Goal: Task Accomplishment & Management: Manage account settings

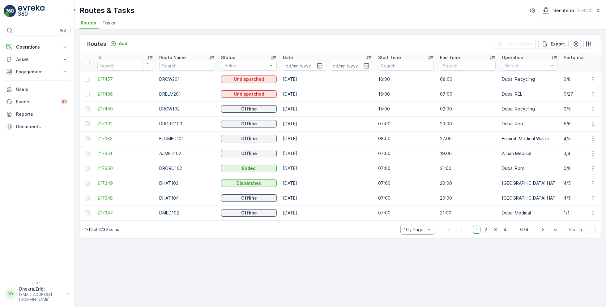
click at [423, 231] on div at bounding box center [414, 229] width 23 height 5
click at [419, 218] on span "50 / Page" at bounding box center [414, 215] width 20 height 5
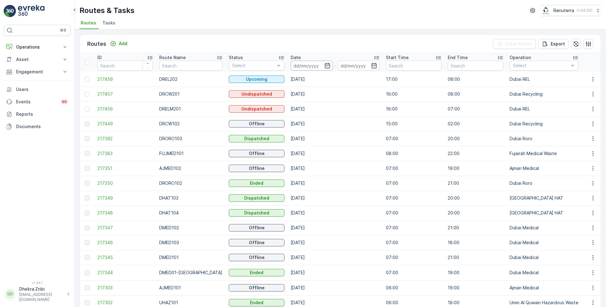
click at [323, 64] on input at bounding box center [312, 66] width 42 height 10
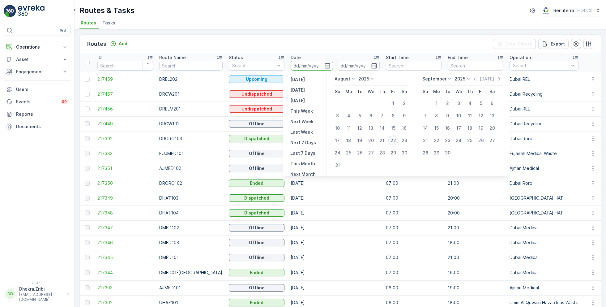
click at [392, 138] on div "22" at bounding box center [393, 140] width 10 height 10
type input "[DATE]"
click at [392, 138] on div "22" at bounding box center [393, 140] width 10 height 10
type input "[DATE]"
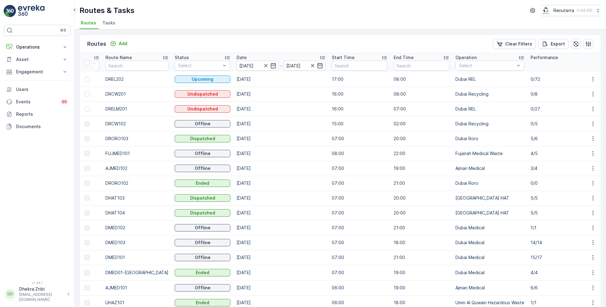
scroll to position [0, 61]
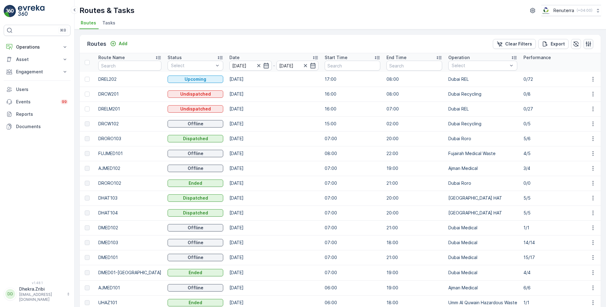
click at [588, 44] on icon "button" at bounding box center [588, 44] width 6 height 6
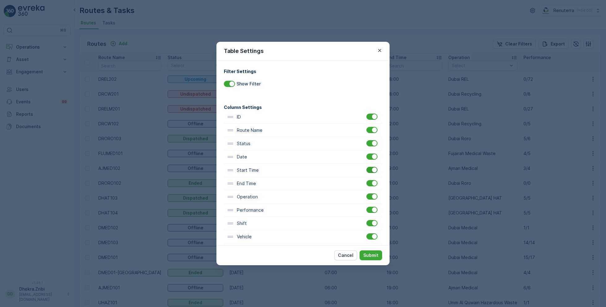
click at [370, 170] on div at bounding box center [372, 170] width 11 height 6
click at [367, 167] on input "checkbox" at bounding box center [367, 167] width 0 height 0
click at [374, 194] on div at bounding box center [374, 196] width 5 height 5
click at [367, 193] on input "checkbox" at bounding box center [367, 193] width 0 height 0
click at [370, 196] on div at bounding box center [369, 196] width 5 height 5
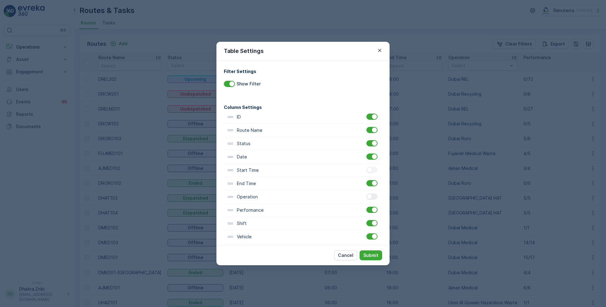
click at [367, 193] on input "checkbox" at bounding box center [367, 193] width 0 height 0
click at [372, 184] on div at bounding box center [374, 183] width 5 height 5
click at [367, 180] on input "checkbox" at bounding box center [367, 180] width 0 height 0
click at [375, 253] on p "Submit" at bounding box center [370, 255] width 15 height 6
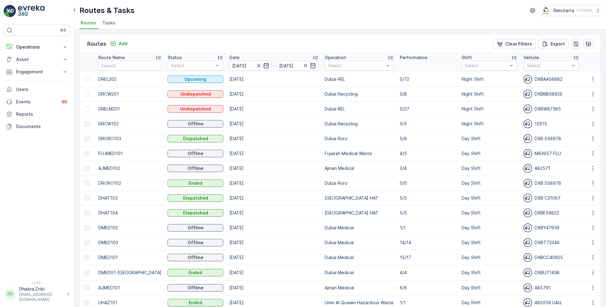
scroll to position [0, 0]
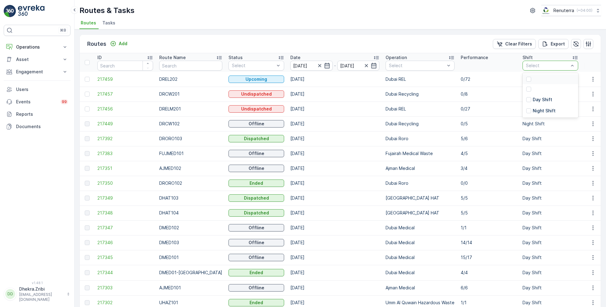
click at [554, 66] on div at bounding box center [547, 65] width 44 height 5
click at [526, 101] on div at bounding box center [528, 99] width 5 height 5
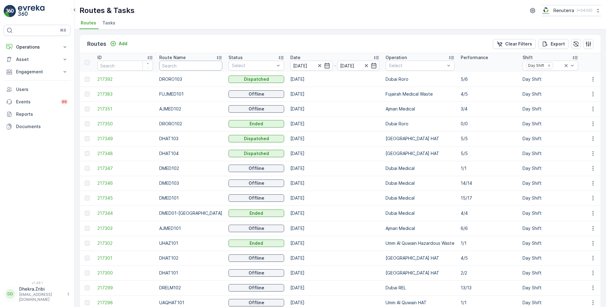
click at [181, 63] on input "text" at bounding box center [190, 66] width 63 height 10
type input "hat"
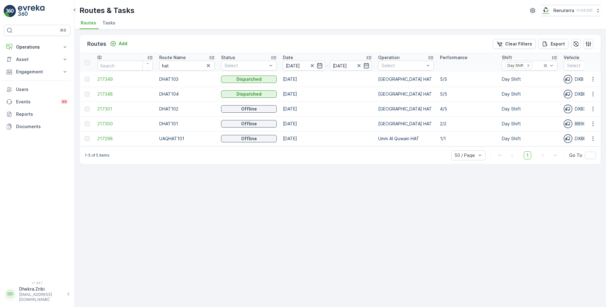
click at [213, 56] on icon at bounding box center [211, 57] width 5 height 3
click at [113, 78] on span "217300" at bounding box center [125, 79] width 56 height 6
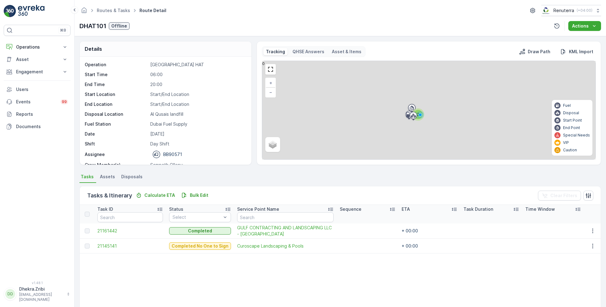
scroll to position [13, 0]
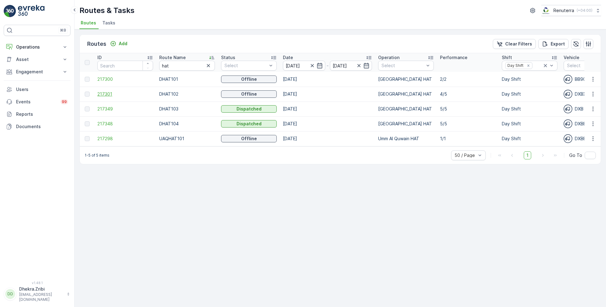
click at [104, 92] on span "217301" at bounding box center [125, 94] width 56 height 6
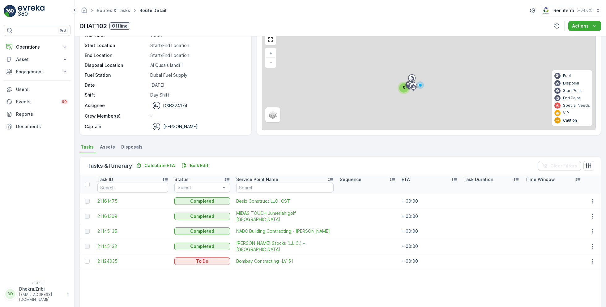
scroll to position [30, 0]
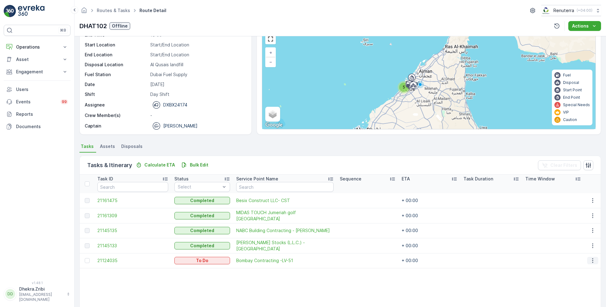
click at [590, 257] on icon "button" at bounding box center [593, 260] width 6 height 6
click at [577, 229] on span "Change Route" at bounding box center [577, 230] width 30 height 6
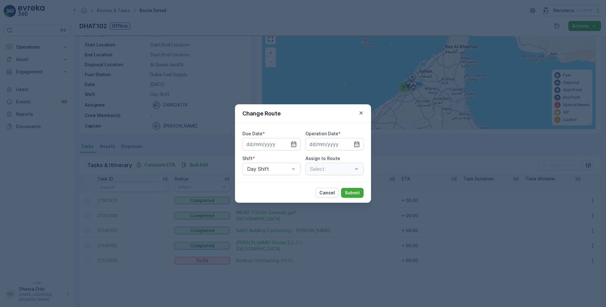
type input "[DATE]"
click at [287, 144] on icon "button" at bounding box center [286, 144] width 2 height 3
type input "[DATE]"
click at [350, 144] on icon "button" at bounding box center [349, 144] width 6 height 6
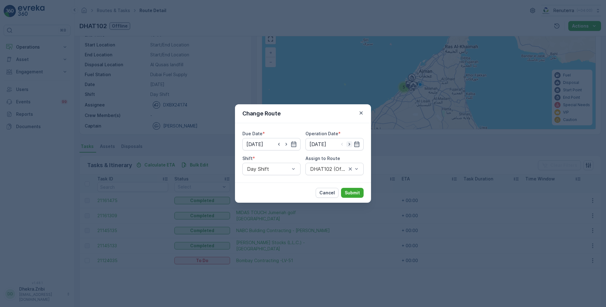
type input "[DATE]"
click at [327, 168] on div at bounding box center [332, 169] width 44 height 6
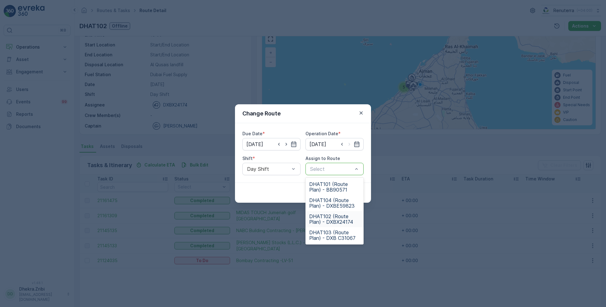
click at [326, 215] on span "DHAT102 (Route Plan) - DXBX24174" at bounding box center [334, 218] width 51 height 11
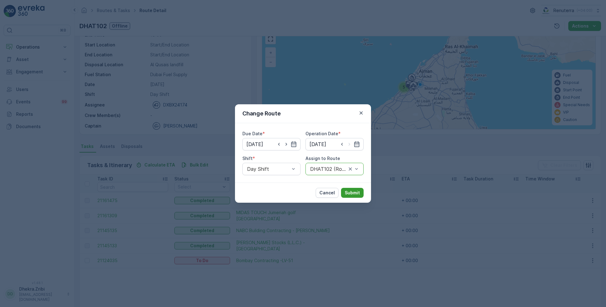
click at [353, 190] on p "Submit" at bounding box center [352, 193] width 15 height 6
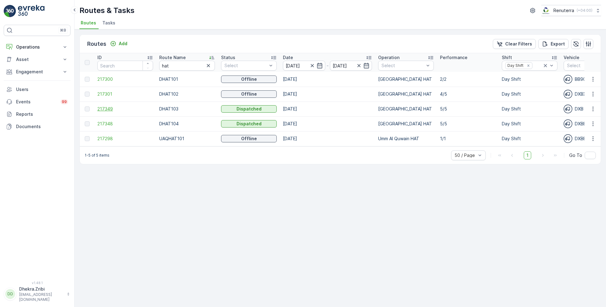
click at [108, 107] on span "217349" at bounding box center [125, 109] width 56 height 6
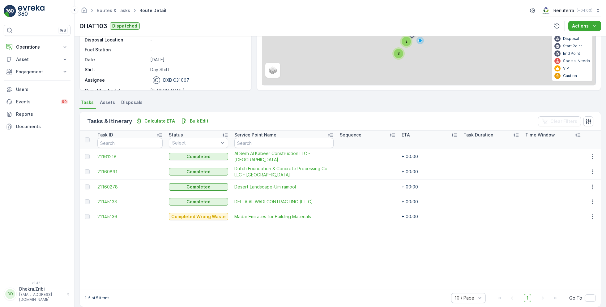
scroll to position [81, 0]
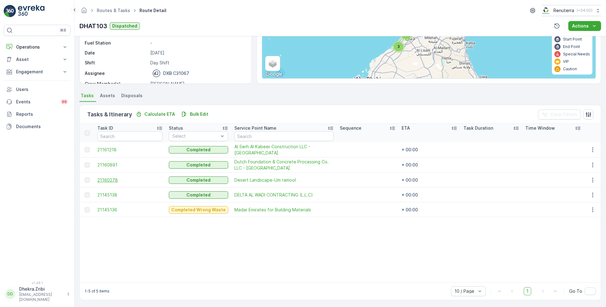
click at [112, 178] on span "21160278" at bounding box center [129, 180] width 65 height 6
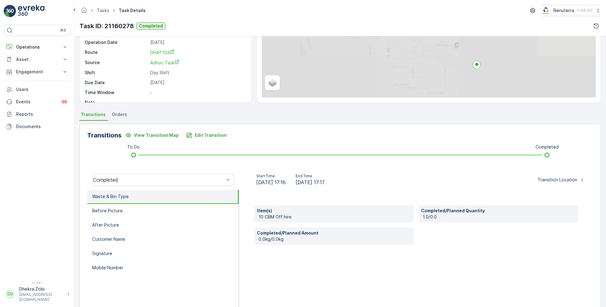
scroll to position [83, 0]
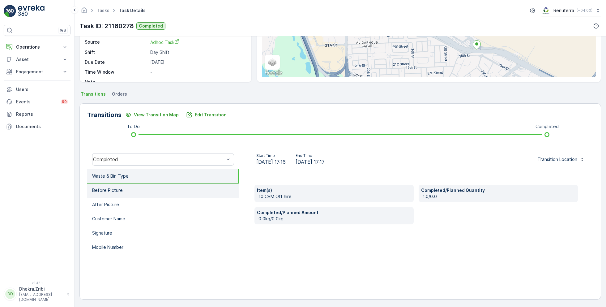
click at [134, 188] on li "Before Picture" at bounding box center [163, 190] width 152 height 14
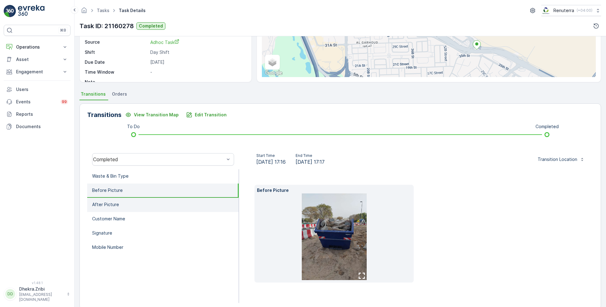
click at [135, 202] on li "After Picture" at bounding box center [163, 205] width 152 height 14
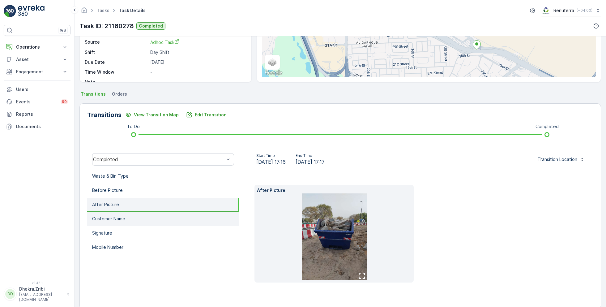
click at [137, 219] on li "Customer Name" at bounding box center [163, 219] width 152 height 14
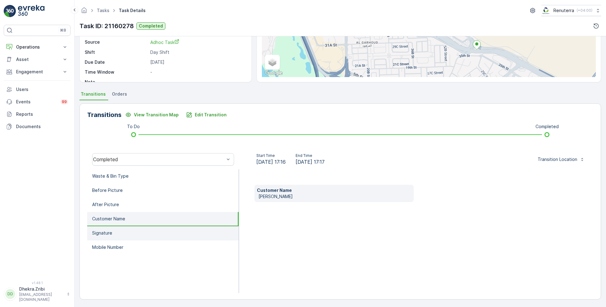
click at [132, 237] on li "Signature" at bounding box center [163, 233] width 152 height 14
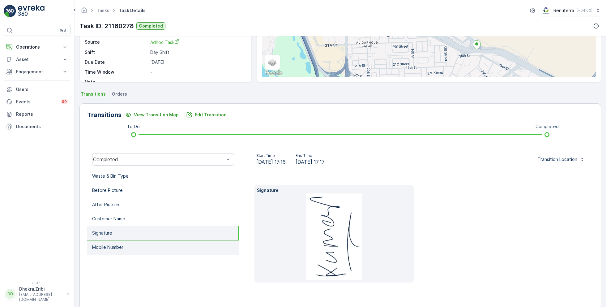
click at [134, 249] on li "Mobile Number" at bounding box center [163, 247] width 152 height 14
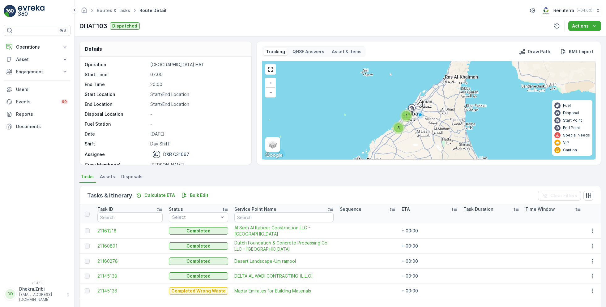
click at [117, 245] on span "21160891" at bounding box center [129, 246] width 65 height 6
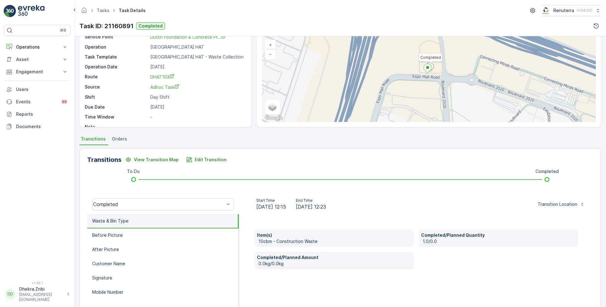
scroll to position [40, 0]
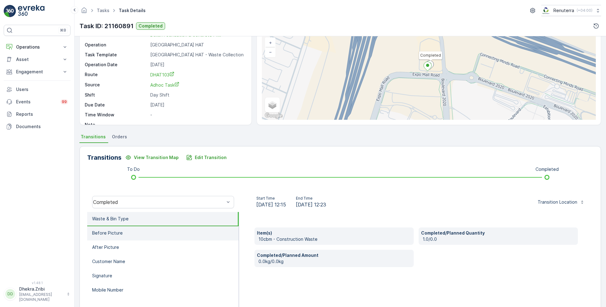
click at [141, 232] on li "Before Picture" at bounding box center [163, 233] width 152 height 14
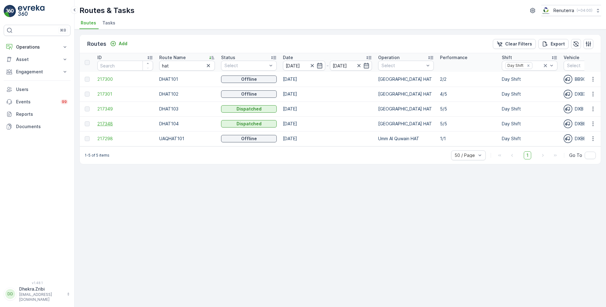
click at [106, 122] on span "217348" at bounding box center [125, 124] width 56 height 6
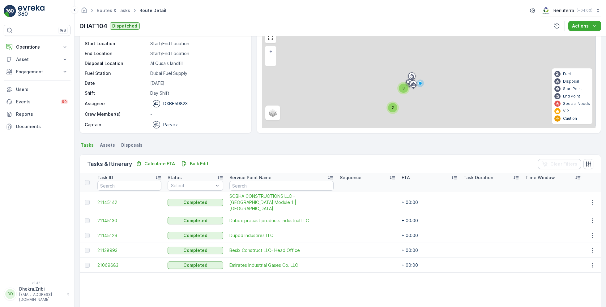
scroll to position [38, 0]
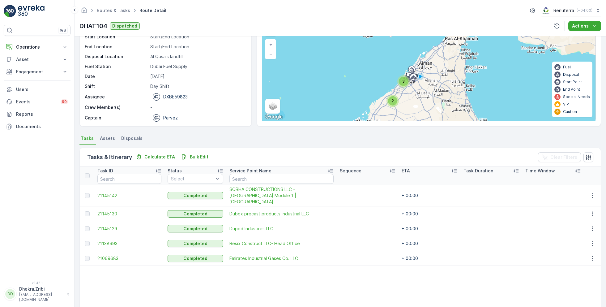
click at [114, 187] on td "21145142" at bounding box center [129, 195] width 70 height 21
click at [112, 193] on span "21145142" at bounding box center [129, 195] width 64 height 6
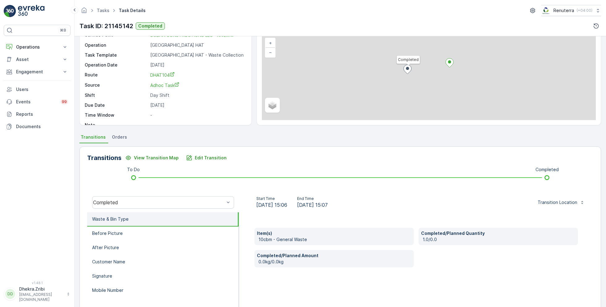
scroll to position [60, 0]
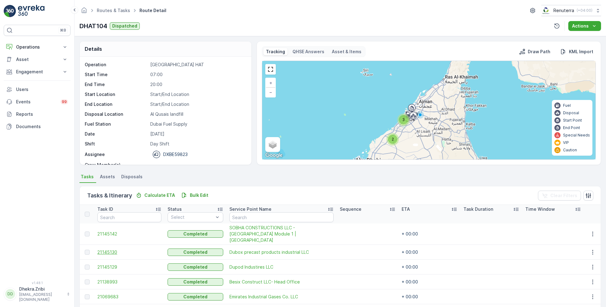
click at [111, 249] on span "21145130" at bounding box center [129, 252] width 64 height 6
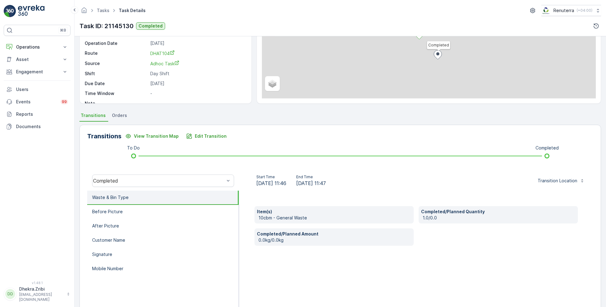
scroll to position [83, 0]
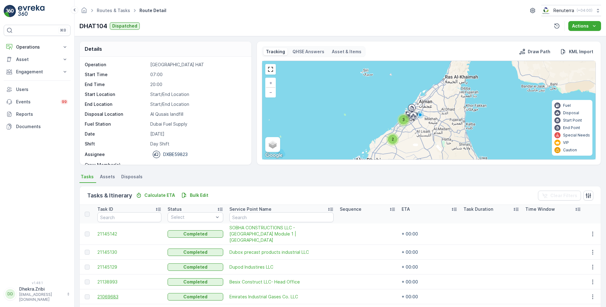
click at [111, 294] on span "21069683" at bounding box center [129, 297] width 64 height 6
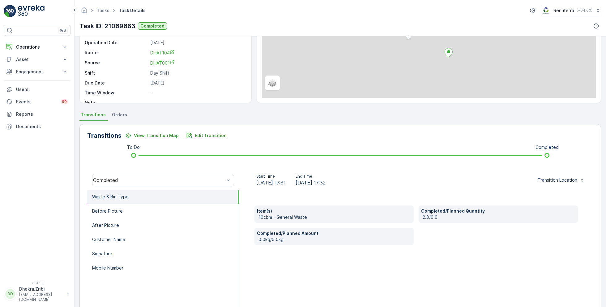
scroll to position [83, 0]
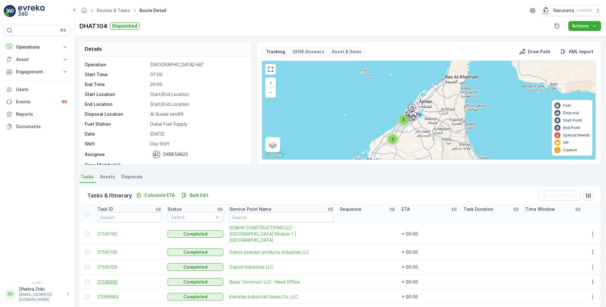
click at [116, 279] on span "21138993" at bounding box center [129, 282] width 64 height 6
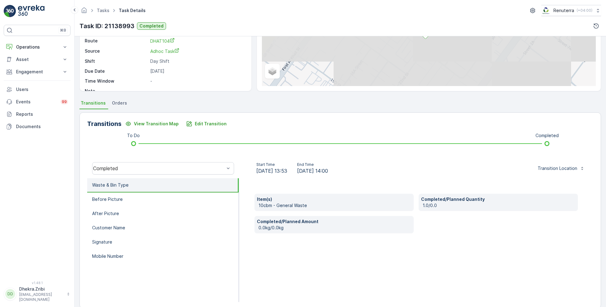
scroll to position [83, 0]
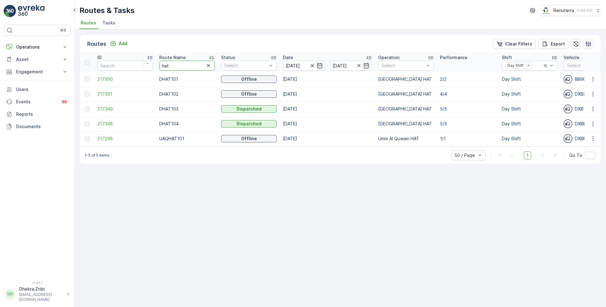
drag, startPoint x: 178, startPoint y: 66, endPoint x: 157, endPoint y: 66, distance: 21.3
click at [157, 66] on th "Route Name hat" at bounding box center [187, 62] width 62 height 19
type input "roro"
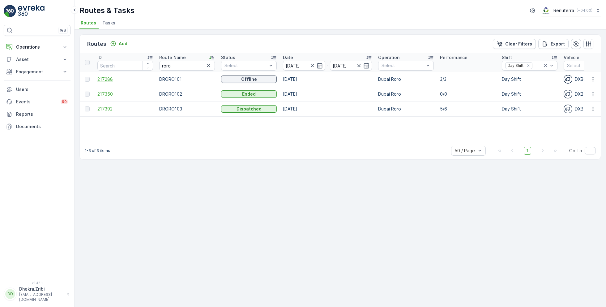
click at [114, 78] on span "217288" at bounding box center [125, 79] width 56 height 6
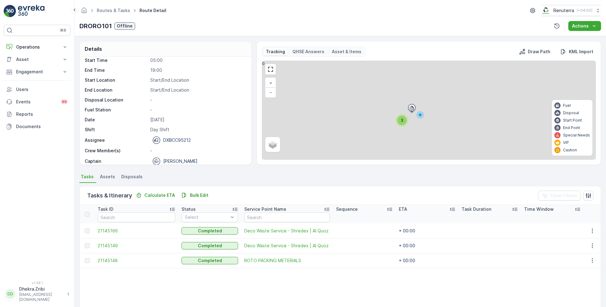
scroll to position [19, 0]
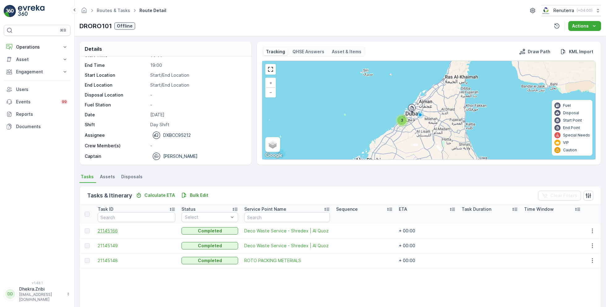
click at [116, 228] on span "21145166" at bounding box center [137, 231] width 78 height 6
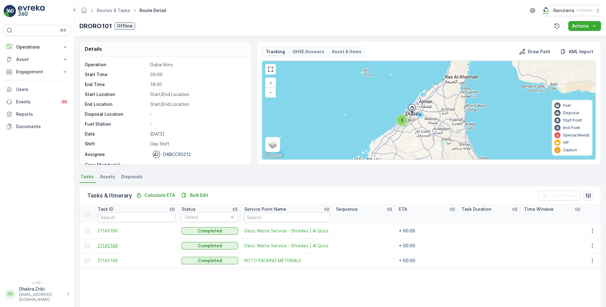
click at [114, 246] on span "21145149" at bounding box center [137, 245] width 78 height 6
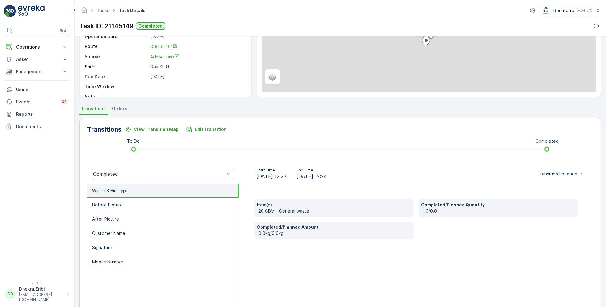
scroll to position [83, 0]
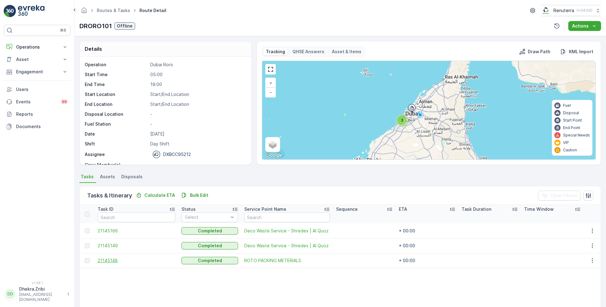
click at [114, 260] on span "21145148" at bounding box center [137, 260] width 78 height 6
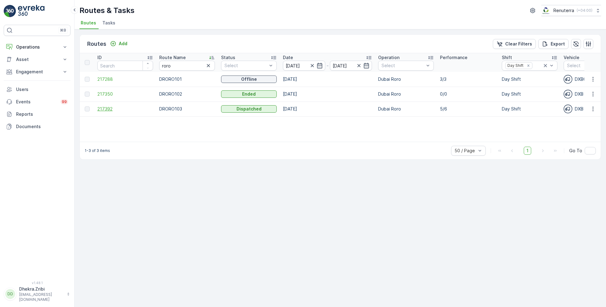
click at [104, 107] on span "217392" at bounding box center [125, 109] width 56 height 6
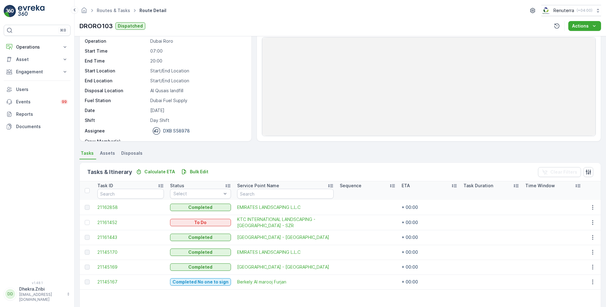
scroll to position [83, 0]
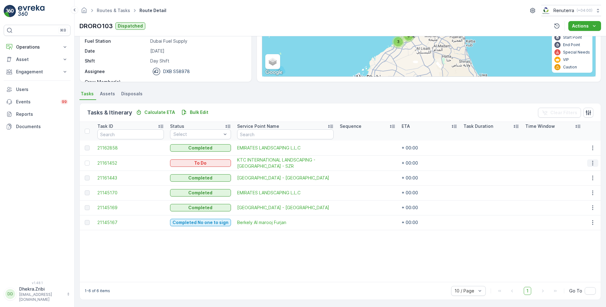
click at [593, 165] on button "button" at bounding box center [592, 162] width 11 height 7
click at [578, 188] on span "Change Route" at bounding box center [577, 189] width 30 height 6
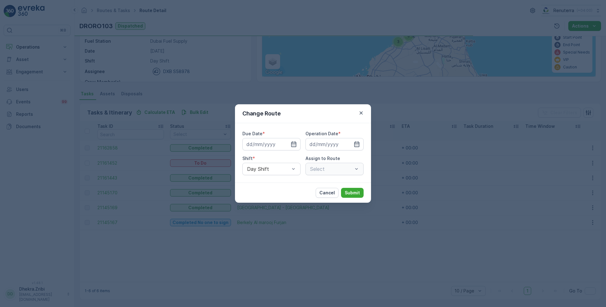
type input "[DATE]"
click at [289, 144] on icon "button" at bounding box center [286, 144] width 6 height 6
type input "[DATE]"
click at [349, 144] on icon "button" at bounding box center [349, 144] width 6 height 6
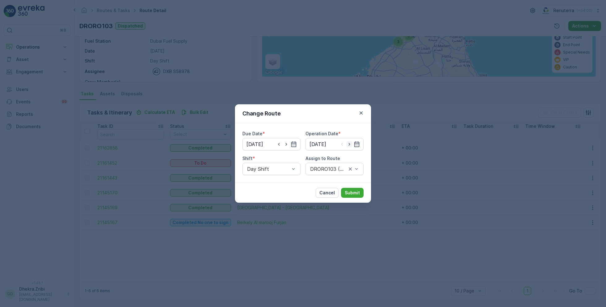
type input "[DATE]"
click at [337, 168] on div at bounding box center [329, 169] width 38 height 6
click at [328, 202] on span "DRORO102 (Route Plan) - DXB S58978" at bounding box center [334, 202] width 51 height 11
click at [358, 190] on p "Submit" at bounding box center [352, 193] width 15 height 6
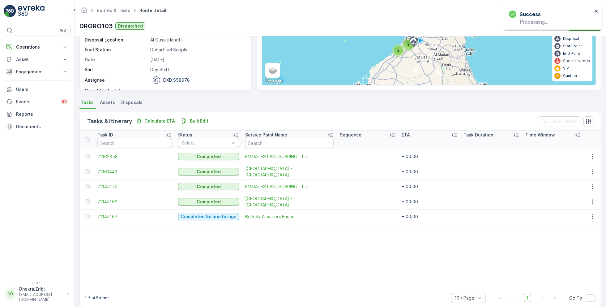
scroll to position [81, 0]
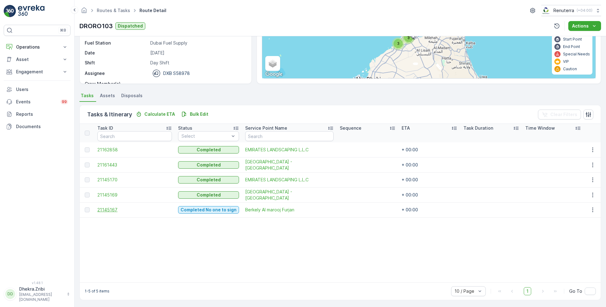
click at [114, 207] on span "21145167" at bounding box center [134, 210] width 75 height 6
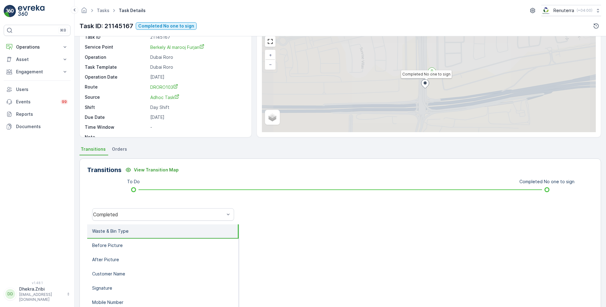
scroll to position [30, 0]
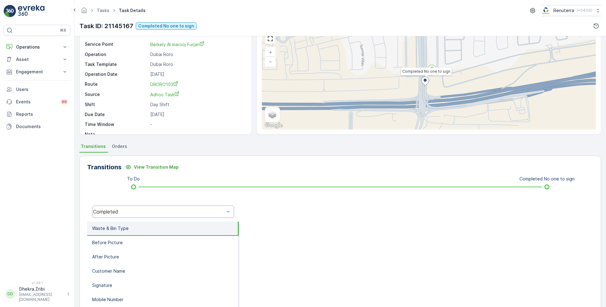
click at [153, 212] on div "Completed" at bounding box center [158, 212] width 131 height 6
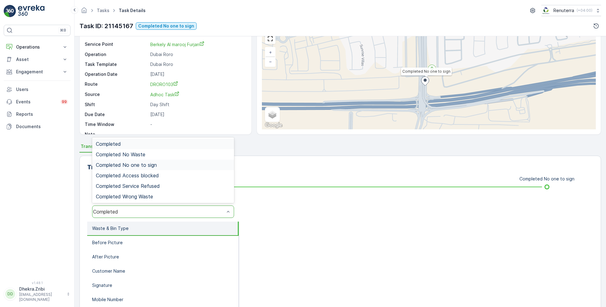
click at [146, 162] on span "Completed No one to sign" at bounding box center [126, 165] width 61 height 6
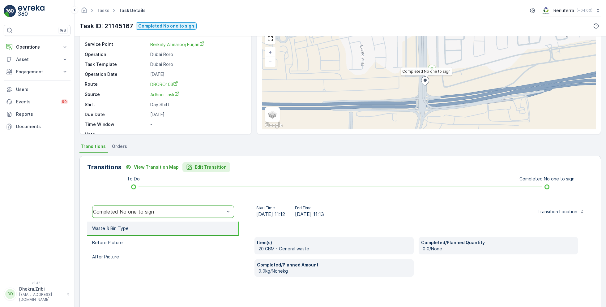
click at [204, 169] on p "Edit Transition" at bounding box center [211, 167] width 32 height 6
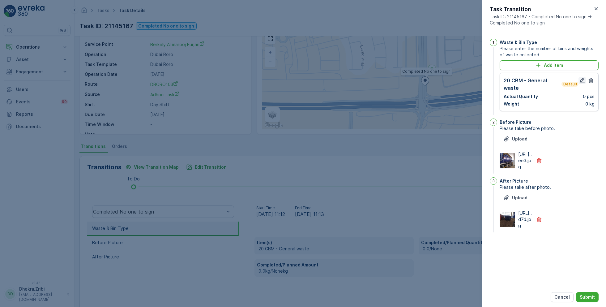
click at [581, 79] on icon "button" at bounding box center [582, 80] width 5 height 5
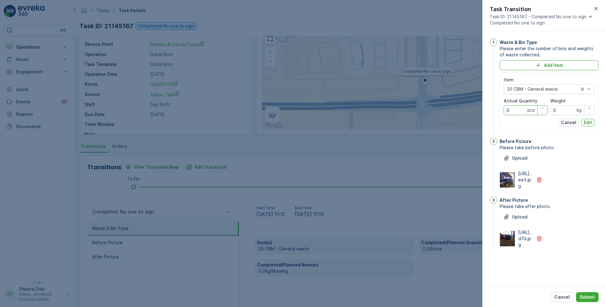
drag, startPoint x: 514, startPoint y: 109, endPoint x: 499, endPoint y: 109, distance: 15.5
click at [499, 109] on div "1 Waste & Bin Type Please enter the number of bins and weights of waste collect…" at bounding box center [544, 87] width 109 height 97
type Quantity "1"
click at [587, 122] on p "Edit" at bounding box center [588, 122] width 8 height 6
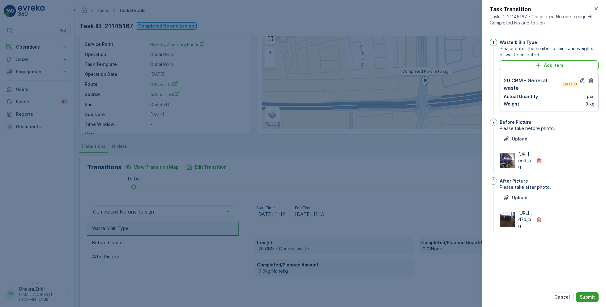
click at [587, 295] on p "Submit" at bounding box center [587, 297] width 15 height 6
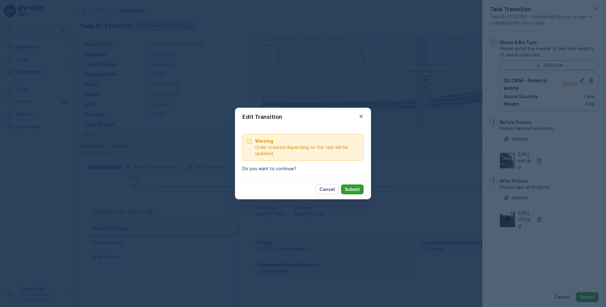
click at [362, 188] on button "Submit" at bounding box center [352, 189] width 23 height 10
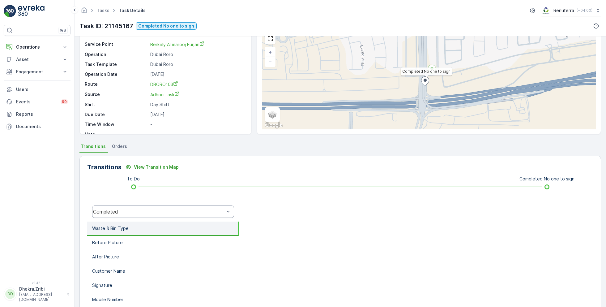
click at [112, 210] on div "Completed" at bounding box center [158, 212] width 131 height 6
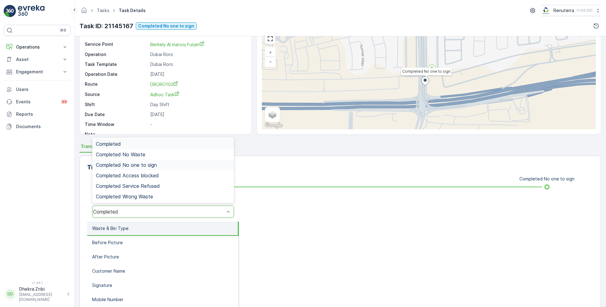
click at [132, 163] on span "Completed No one to sign" at bounding box center [126, 165] width 61 height 6
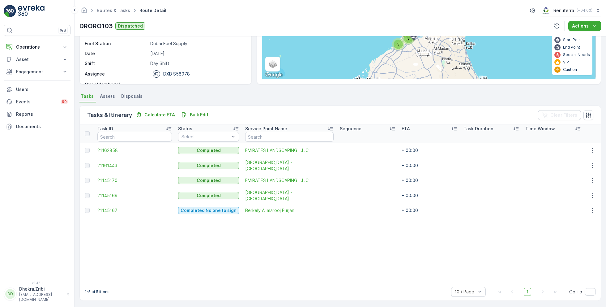
scroll to position [81, 0]
click at [112, 193] on span "21145169" at bounding box center [134, 195] width 75 height 6
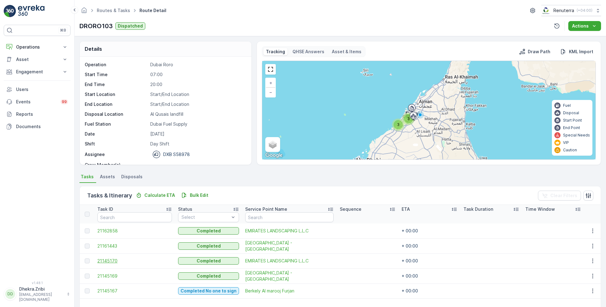
click at [112, 259] on span "21145170" at bounding box center [134, 261] width 75 height 6
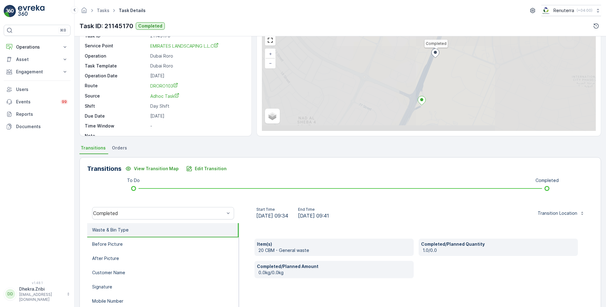
scroll to position [49, 0]
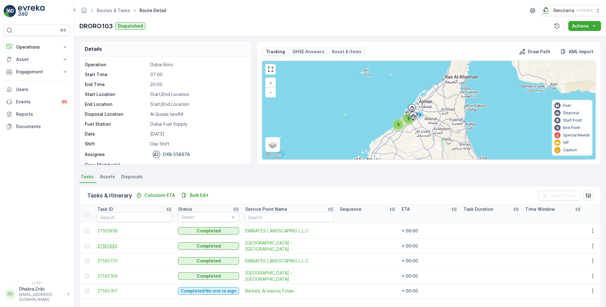
click at [104, 245] on span "21161443" at bounding box center [134, 246] width 75 height 6
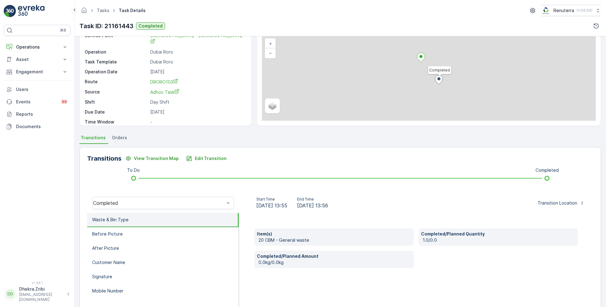
scroll to position [83, 0]
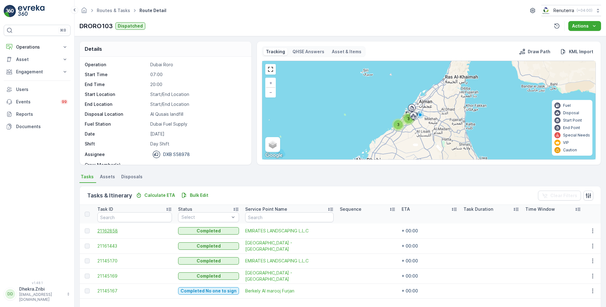
click at [112, 230] on span "21162858" at bounding box center [134, 231] width 75 height 6
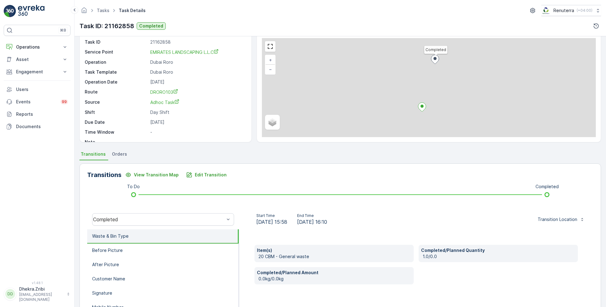
scroll to position [36, 0]
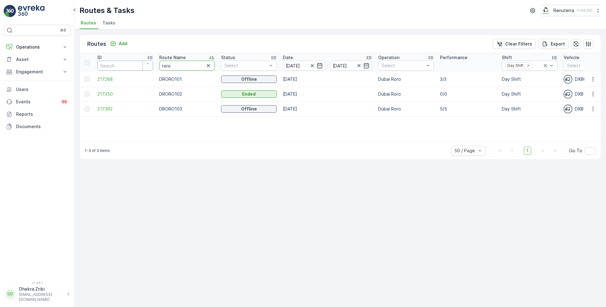
drag, startPoint x: 183, startPoint y: 68, endPoint x: 131, endPoint y: 67, distance: 52.0
click at [131, 67] on input "number" at bounding box center [125, 66] width 56 height 10
drag, startPoint x: 179, startPoint y: 63, endPoint x: 150, endPoint y: 63, distance: 29.1
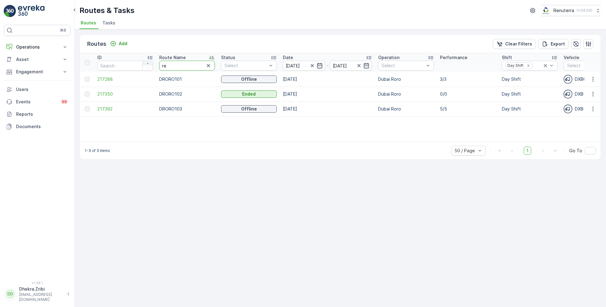
type input "rel"
drag, startPoint x: 172, startPoint y: 65, endPoint x: 144, endPoint y: 64, distance: 27.9
type input "hat"
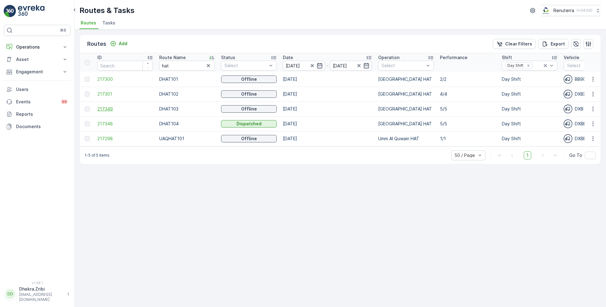
click at [107, 106] on span "217349" at bounding box center [125, 109] width 56 height 6
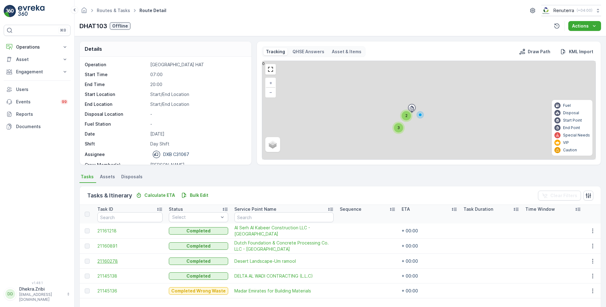
click at [109, 261] on span "21160278" at bounding box center [129, 261] width 65 height 6
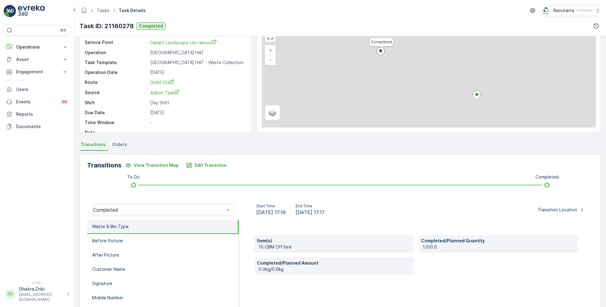
scroll to position [41, 0]
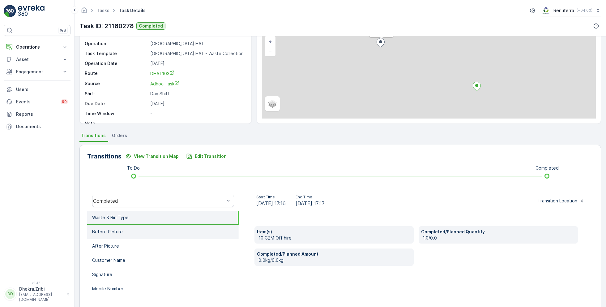
click at [136, 233] on li "Before Picture" at bounding box center [163, 232] width 152 height 14
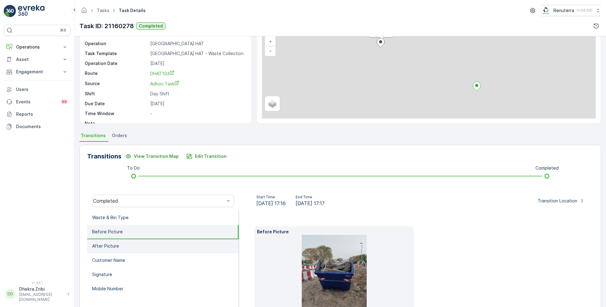
click at [131, 244] on li "After Picture" at bounding box center [163, 246] width 152 height 14
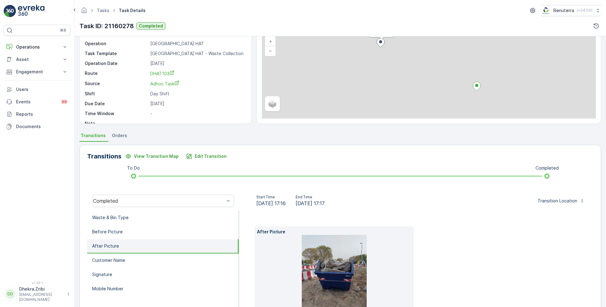
click at [131, 244] on li "After Picture" at bounding box center [163, 246] width 152 height 14
click at [132, 233] on li "Before Picture" at bounding box center [163, 232] width 152 height 14
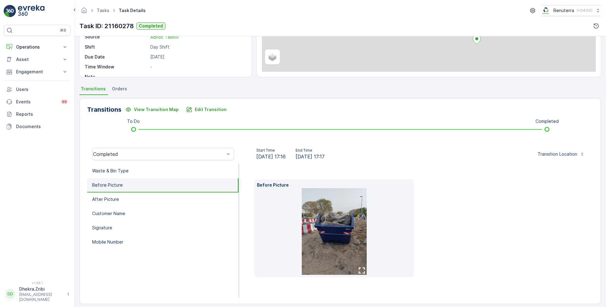
scroll to position [90, 0]
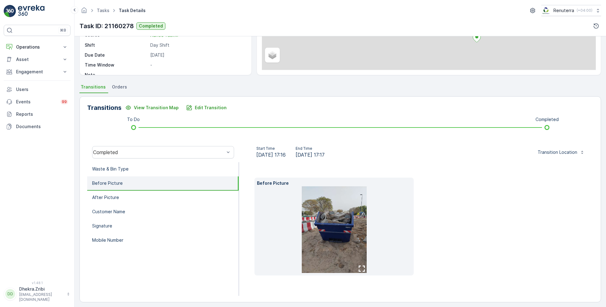
click at [334, 233] on img at bounding box center [334, 229] width 65 height 87
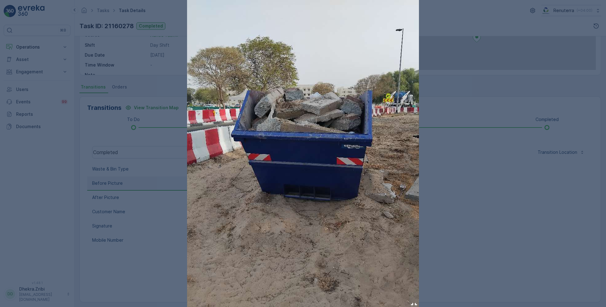
click at [482, 209] on div at bounding box center [303, 153] width 606 height 307
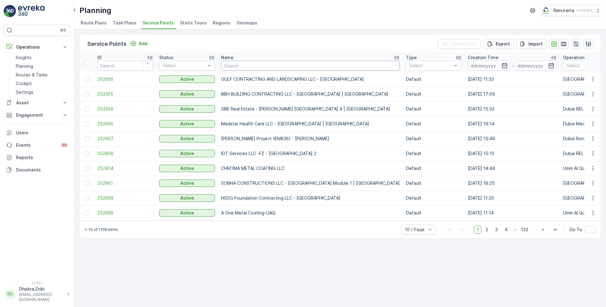
click at [236, 63] on input "text" at bounding box center [310, 66] width 179 height 10
type input "vaah"
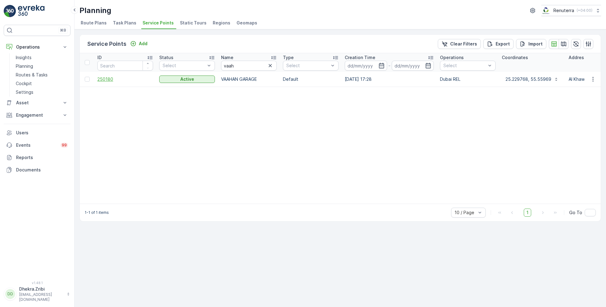
click at [109, 79] on span "250180" at bounding box center [125, 79] width 56 height 6
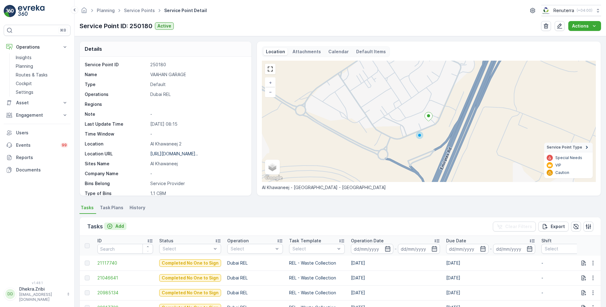
click at [118, 226] on p "Add" at bounding box center [119, 226] width 9 height 6
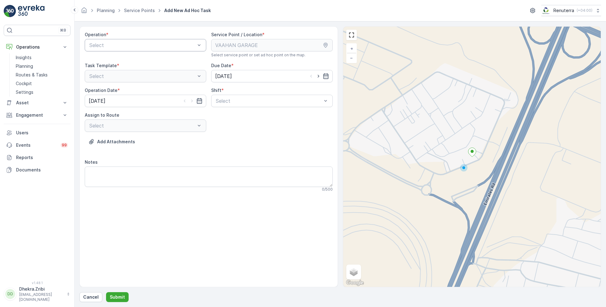
click at [168, 43] on div at bounding box center [142, 45] width 107 height 6
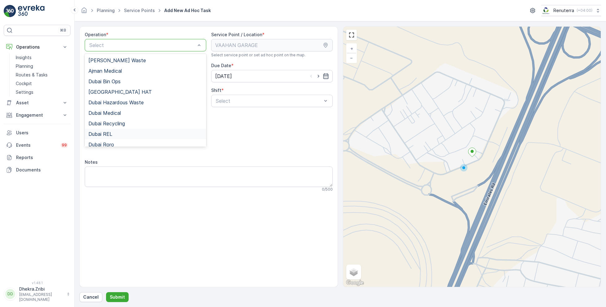
click at [116, 134] on div "Dubai REL" at bounding box center [145, 134] width 114 height 6
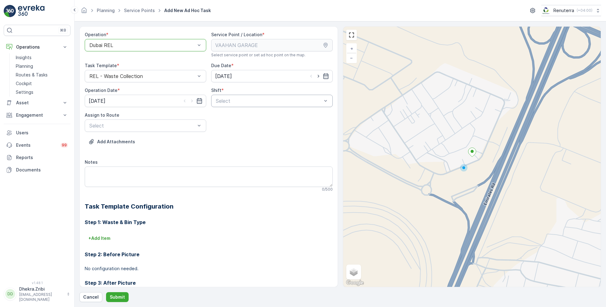
click at [249, 102] on div at bounding box center [268, 101] width 107 height 6
click at [226, 124] on span "Night Shift" at bounding box center [227, 127] width 25 height 6
click at [163, 126] on div at bounding box center [142, 126] width 107 height 6
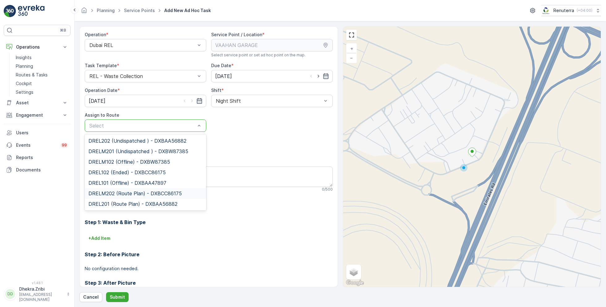
click at [121, 191] on span "DRELM202 (Route Plan) - DXBCC86175" at bounding box center [134, 194] width 93 height 6
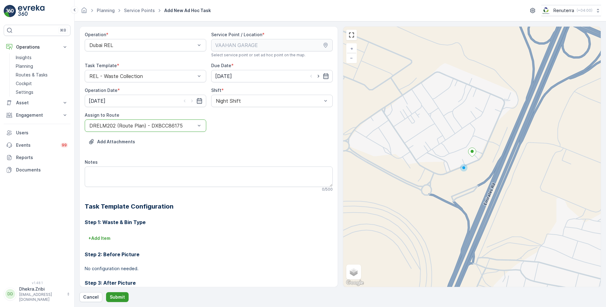
click at [117, 295] on p "Submit" at bounding box center [117, 297] width 15 height 6
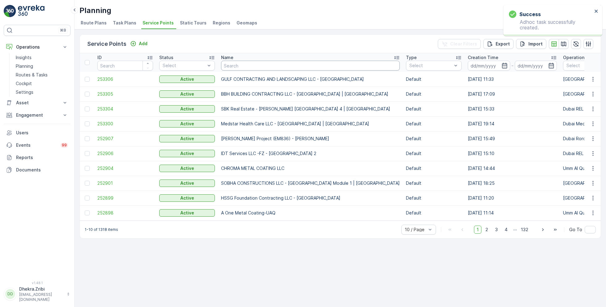
click at [244, 64] on input "text" at bounding box center [310, 66] width 179 height 10
type input "salam"
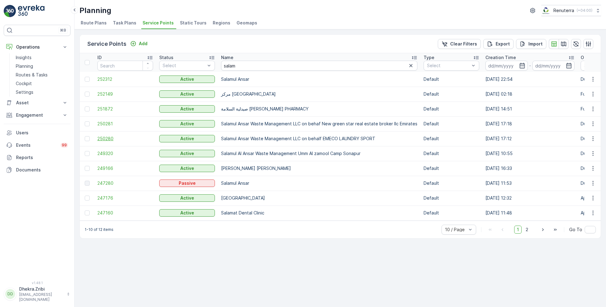
click at [125, 141] on span "250280" at bounding box center [125, 138] width 56 height 6
click at [109, 135] on span "250280" at bounding box center [125, 138] width 56 height 6
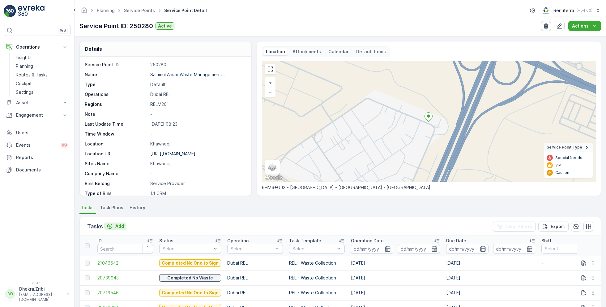
click at [118, 224] on p "Add" at bounding box center [119, 226] width 9 height 6
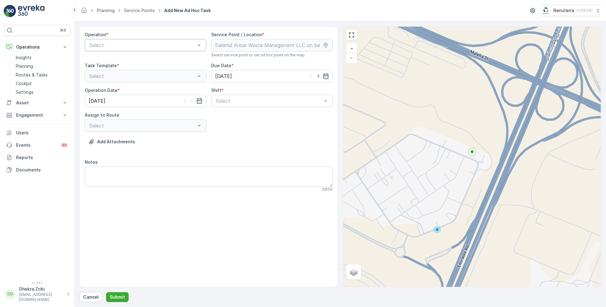
click at [148, 46] on div at bounding box center [142, 45] width 107 height 6
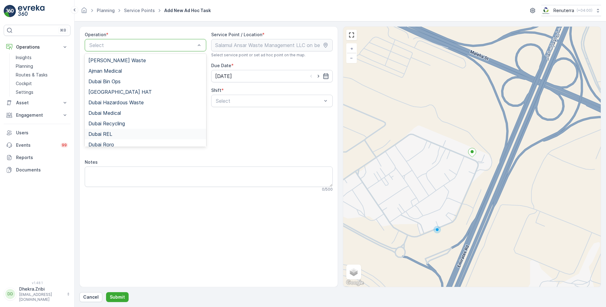
click at [113, 133] on div "Dubai REL" at bounding box center [145, 134] width 114 height 6
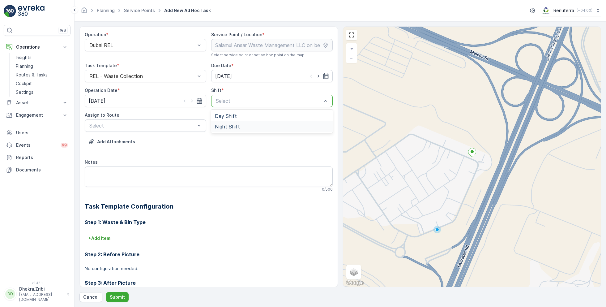
click at [226, 124] on span "Night Shift" at bounding box center [227, 127] width 25 height 6
click at [169, 124] on div at bounding box center [142, 126] width 107 height 6
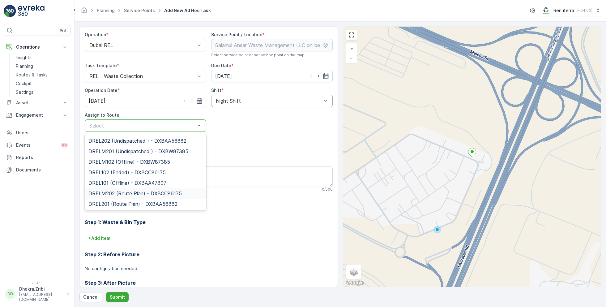
click at [113, 195] on span "DRELM202 (Route Plan) - DXBCC86175" at bounding box center [134, 194] width 93 height 6
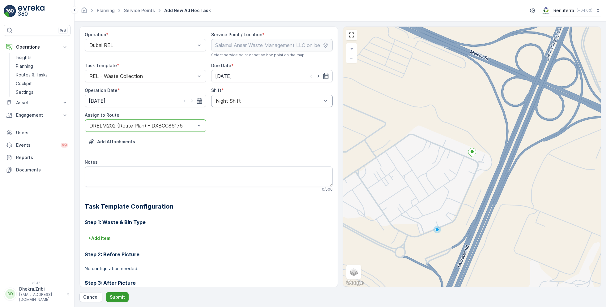
click at [116, 295] on p "Submit" at bounding box center [117, 297] width 15 height 6
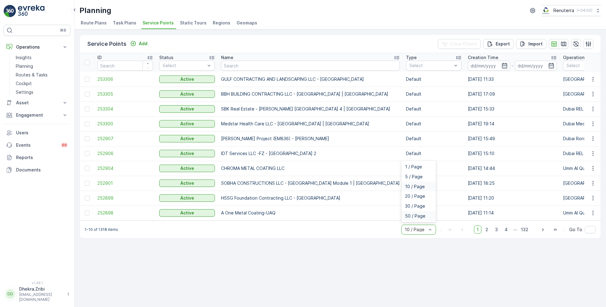
click at [419, 217] on span "50 / Page" at bounding box center [415, 215] width 20 height 5
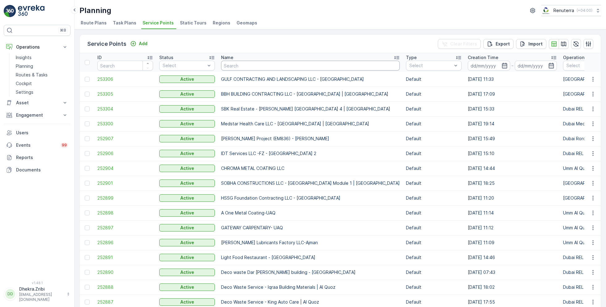
click at [263, 61] on input "text" at bounding box center [310, 66] width 179 height 10
type input "vaahan"
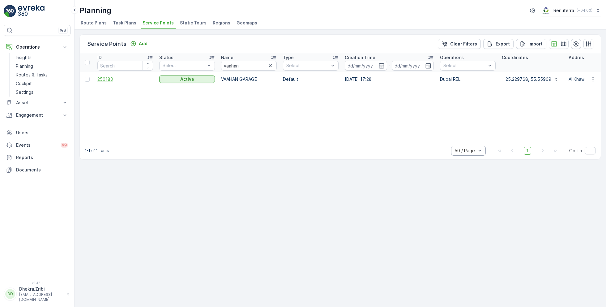
click at [107, 80] on span "250180" at bounding box center [125, 79] width 56 height 6
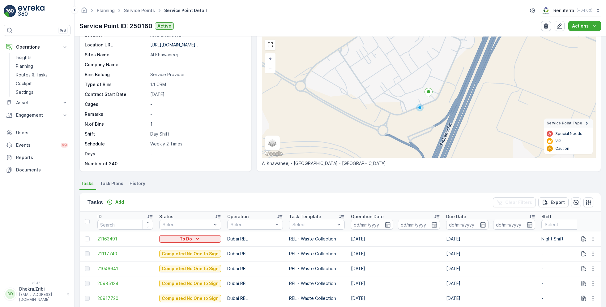
scroll to position [41, 0]
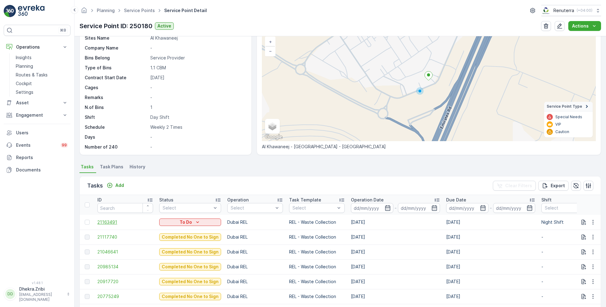
click at [112, 220] on span "21163491" at bounding box center [125, 222] width 56 height 6
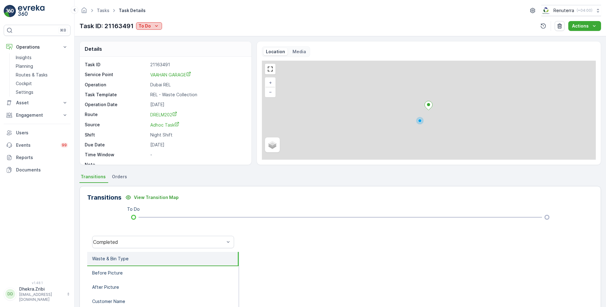
click at [153, 26] on icon "To Do" at bounding box center [156, 26] width 6 height 6
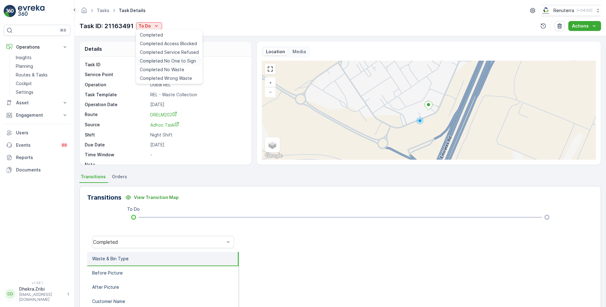
click at [167, 59] on span "Completed No One to Sign" at bounding box center [168, 61] width 56 height 6
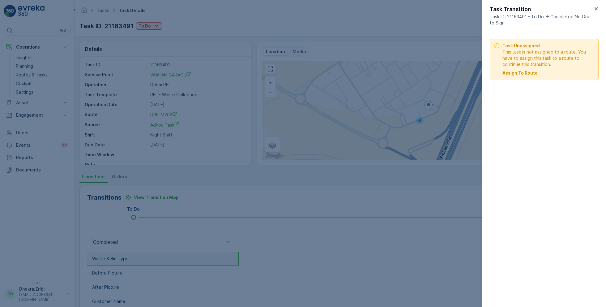
click at [517, 72] on p "Assign To Route" at bounding box center [520, 73] width 35 height 6
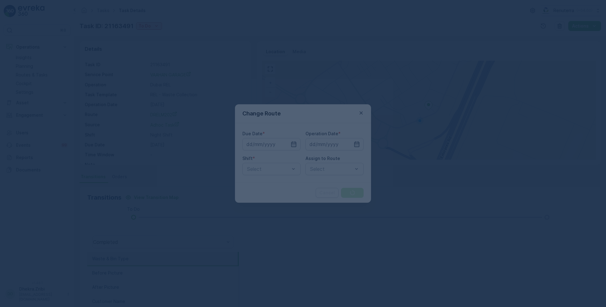
type input "[DATE]"
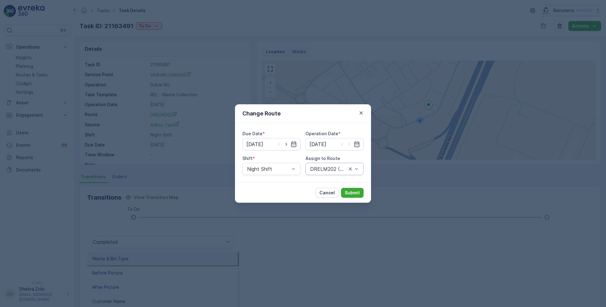
click at [329, 168] on div at bounding box center [329, 169] width 38 height 6
click at [275, 165] on div "Night Shift" at bounding box center [271, 169] width 58 height 12
click at [264, 184] on span "Day Shift" at bounding box center [257, 184] width 22 height 6
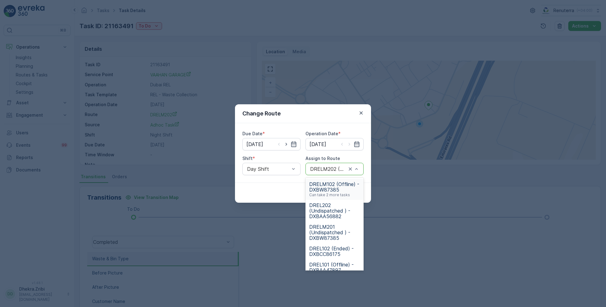
click at [319, 168] on div at bounding box center [329, 169] width 38 height 6
click at [325, 242] on span "DREL101 (Offline) - DXBAA47897" at bounding box center [334, 242] width 51 height 11
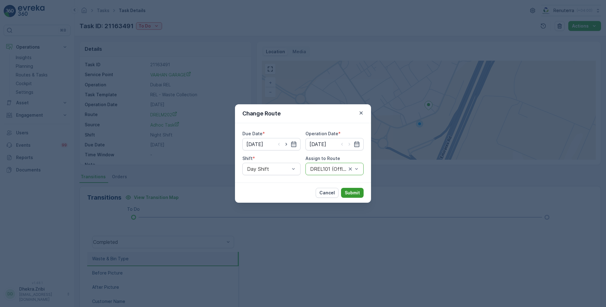
click at [357, 195] on p "Submit" at bounding box center [352, 193] width 15 height 6
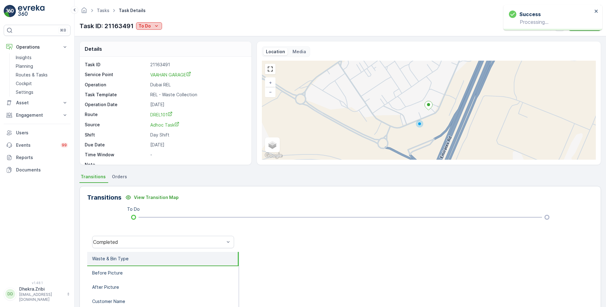
click at [156, 28] on icon "To Do" at bounding box center [156, 26] width 6 height 6
click at [175, 62] on span "Completed No One to Sign" at bounding box center [168, 61] width 56 height 6
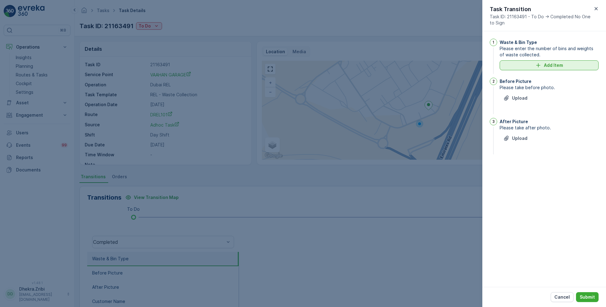
click at [546, 66] on p "Add Item" at bounding box center [553, 65] width 19 height 6
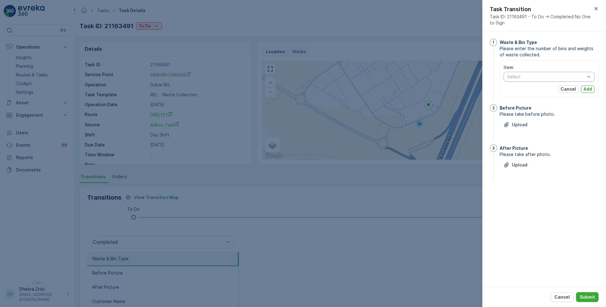
click at [529, 77] on div at bounding box center [546, 76] width 79 height 5
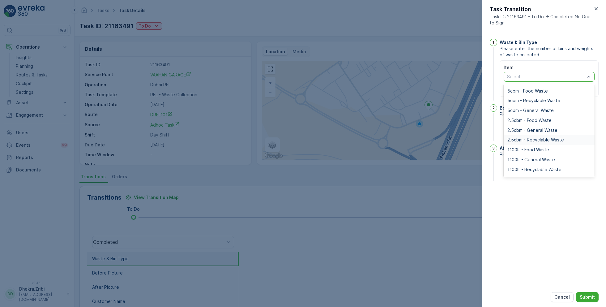
scroll to position [20, 0]
click at [532, 159] on span "1100lt - General Waste" at bounding box center [532, 158] width 48 height 5
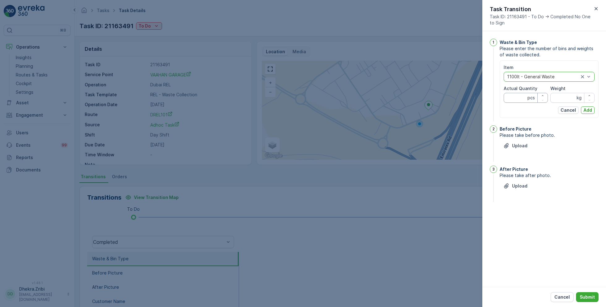
click at [520, 97] on Quantity "Actual Quantity" at bounding box center [526, 98] width 44 height 10
type Quantity "2"
click at [587, 111] on p "Add" at bounding box center [588, 110] width 9 height 6
type input "0"
click at [591, 108] on p "Add" at bounding box center [588, 110] width 9 height 6
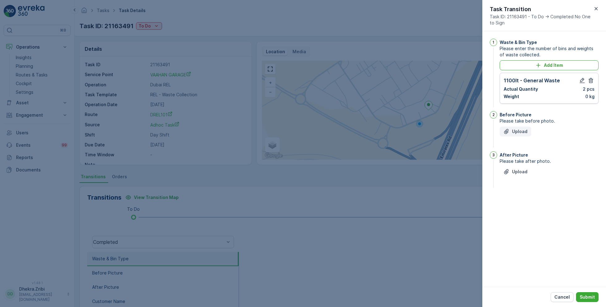
click at [527, 130] on p "Upload" at bounding box center [519, 131] width 15 height 6
click at [521, 203] on p "Upload" at bounding box center [519, 202] width 15 height 6
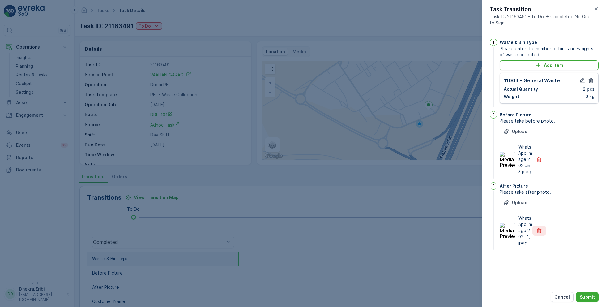
click at [540, 227] on icon "button" at bounding box center [539, 230] width 6 height 6
click at [538, 161] on icon "button" at bounding box center [539, 159] width 5 height 5
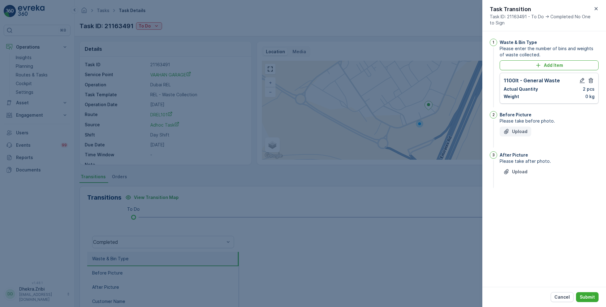
click at [514, 128] on p "Upload" at bounding box center [519, 131] width 15 height 6
click at [522, 202] on p "Upload" at bounding box center [519, 202] width 15 height 6
click at [538, 160] on icon "button" at bounding box center [539, 159] width 5 height 5
click at [511, 130] on div "Upload" at bounding box center [516, 131] width 24 height 6
click at [540, 160] on icon "button" at bounding box center [539, 159] width 6 height 6
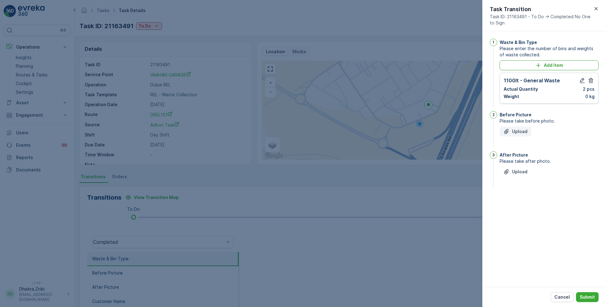
click at [511, 132] on div "Upload" at bounding box center [516, 131] width 24 height 6
click at [518, 203] on p "Upload" at bounding box center [519, 202] width 15 height 6
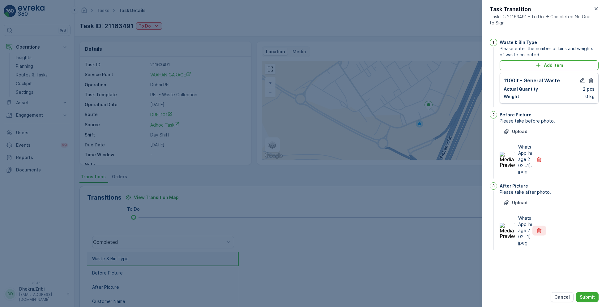
click at [540, 229] on icon "button" at bounding box center [539, 230] width 5 height 5
click at [515, 202] on p "Upload" at bounding box center [519, 202] width 15 height 6
click at [540, 230] on icon "button" at bounding box center [539, 230] width 5 height 5
click at [519, 201] on p "Upload" at bounding box center [519, 202] width 15 height 6
click at [540, 228] on icon "button" at bounding box center [539, 230] width 5 height 5
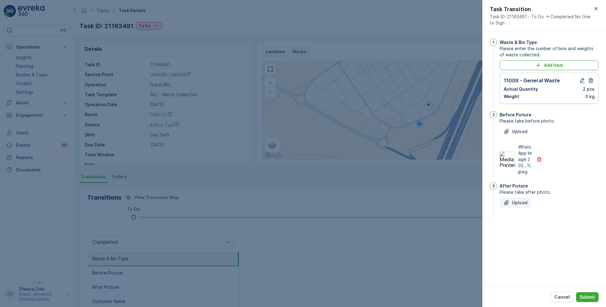
click at [513, 199] on p "Upload" at bounding box center [519, 202] width 15 height 6
click at [595, 295] on button "Submit" at bounding box center [587, 297] width 23 height 10
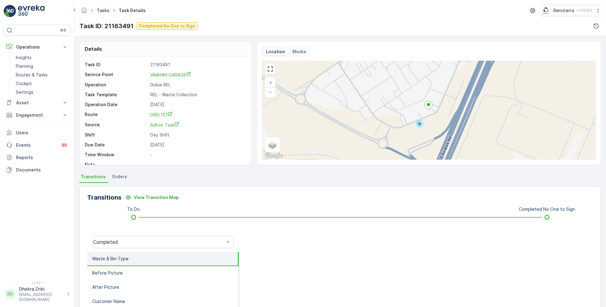
click at [102, 11] on link "Tasks" at bounding box center [103, 10] width 13 height 5
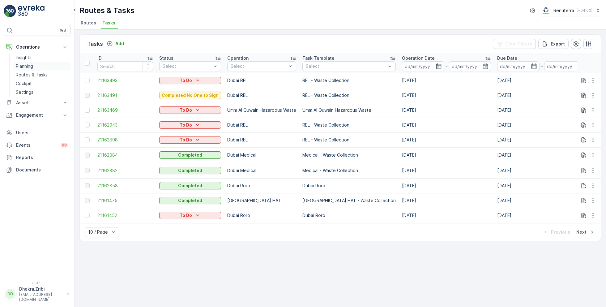
click at [33, 64] on p "Planning" at bounding box center [24, 66] width 17 height 6
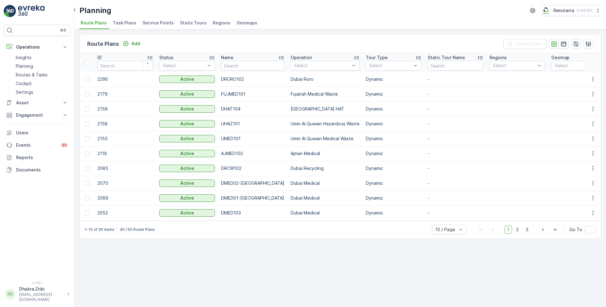
click at [154, 23] on span "Service Points" at bounding box center [158, 23] width 31 height 6
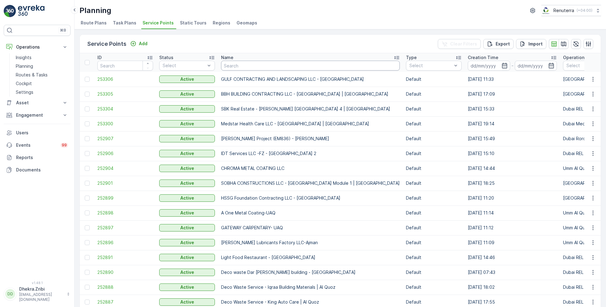
click at [239, 66] on input "text" at bounding box center [310, 66] width 179 height 10
type input "salam"
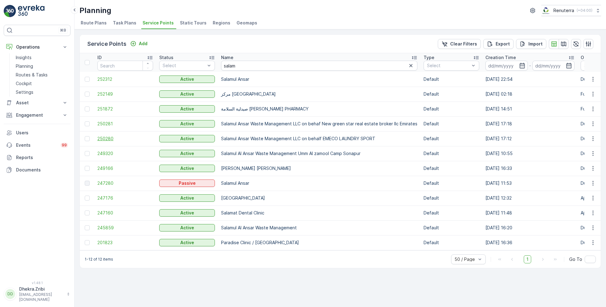
click at [110, 138] on span "250280" at bounding box center [125, 138] width 56 height 6
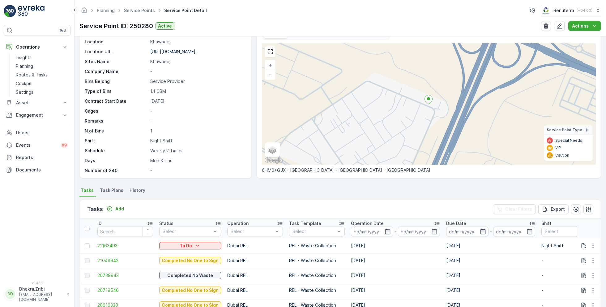
scroll to position [22, 0]
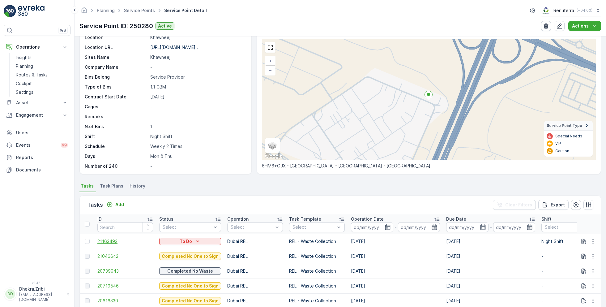
click at [114, 238] on span "21163493" at bounding box center [125, 241] width 56 height 6
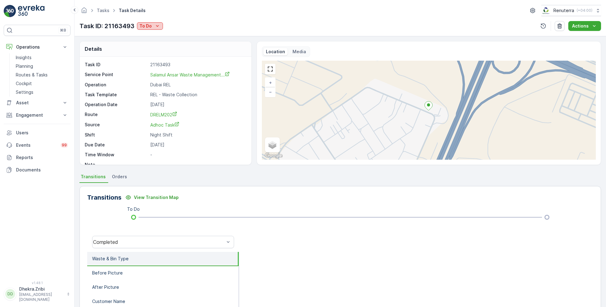
click at [157, 28] on icon "To Do" at bounding box center [157, 26] width 6 height 6
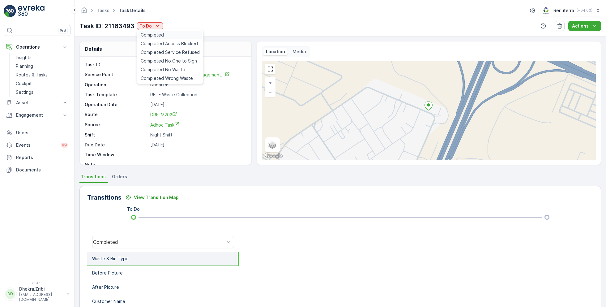
click at [161, 36] on span "Completed" at bounding box center [152, 35] width 23 height 6
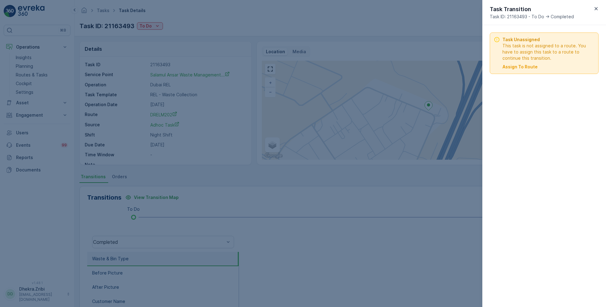
click at [512, 72] on div "Task Unassigned This task is not assigned to a route. You have to assign this t…" at bounding box center [544, 52] width 109 height 41
click at [517, 70] on p "Assign To Route" at bounding box center [520, 67] width 35 height 6
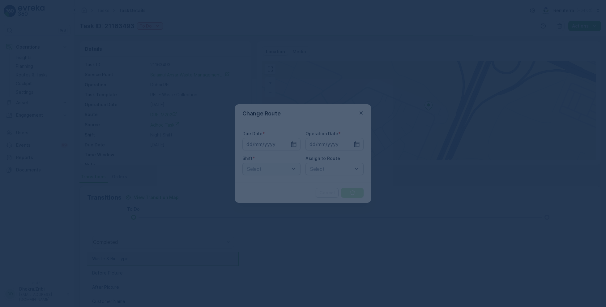
type input "[DATE]"
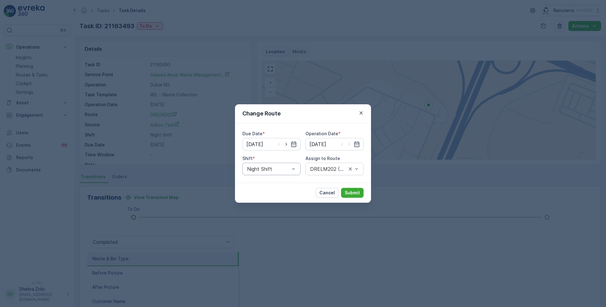
click at [280, 168] on div at bounding box center [269, 169] width 44 height 6
click at [262, 182] on span "Day Shift" at bounding box center [257, 184] width 22 height 6
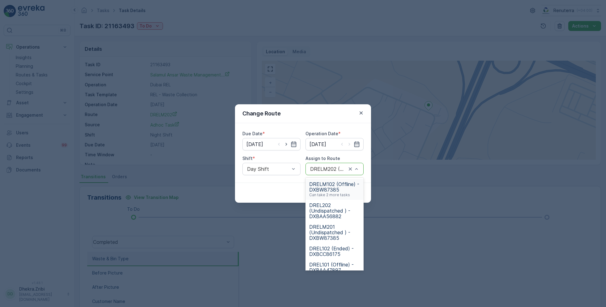
click at [327, 165] on div "DRELM202 (Route Plan) - DXBCC86175" at bounding box center [335, 169] width 58 height 12
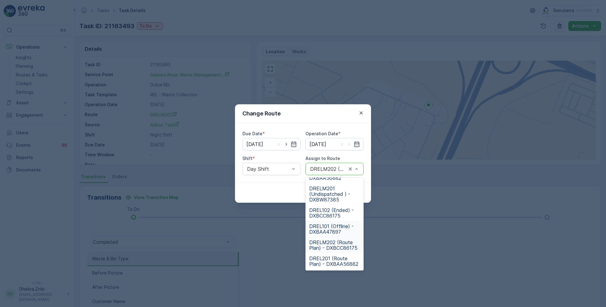
click at [328, 231] on span "DREL101 (Offline) - DXBAA47897" at bounding box center [334, 228] width 51 height 11
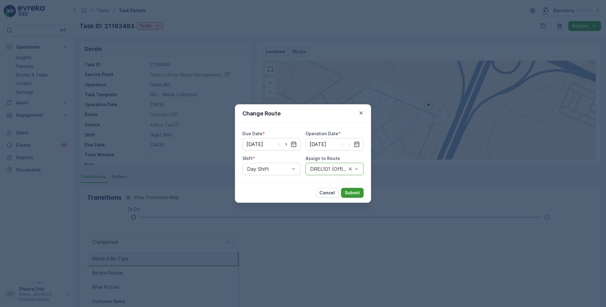
click at [356, 192] on p "Submit" at bounding box center [352, 193] width 15 height 6
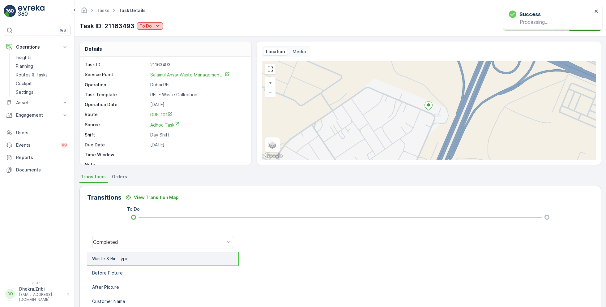
click at [154, 27] on icon "To Do" at bounding box center [157, 26] width 6 height 6
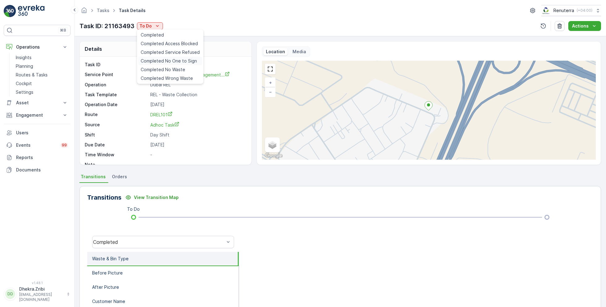
click at [173, 60] on span "Completed No One to Sign" at bounding box center [169, 61] width 56 height 6
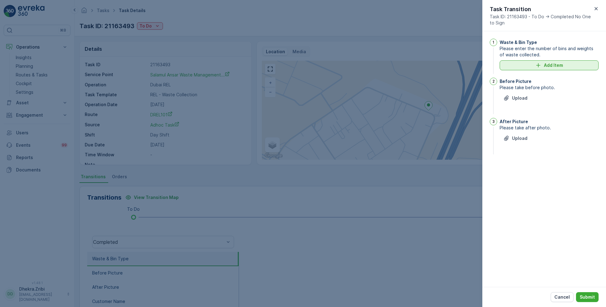
click at [540, 66] on icon "Add Item" at bounding box center [538, 65] width 6 height 6
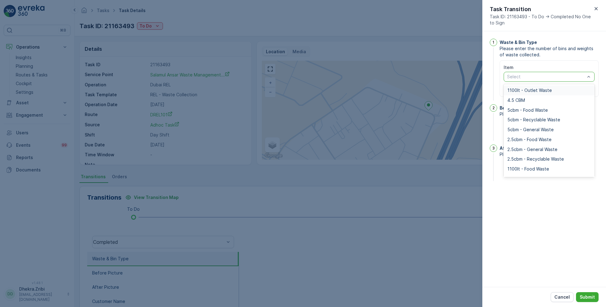
click at [531, 78] on div at bounding box center [546, 76] width 79 height 5
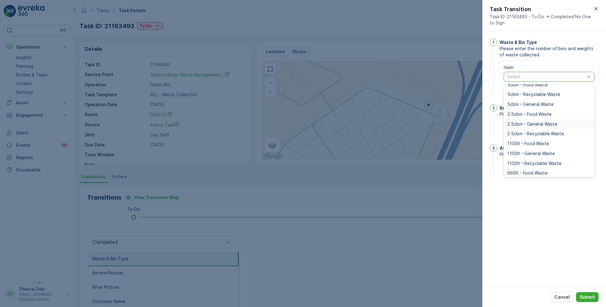
scroll to position [26, 0]
click at [531, 154] on span "1100lt - General Waste" at bounding box center [532, 152] width 48 height 5
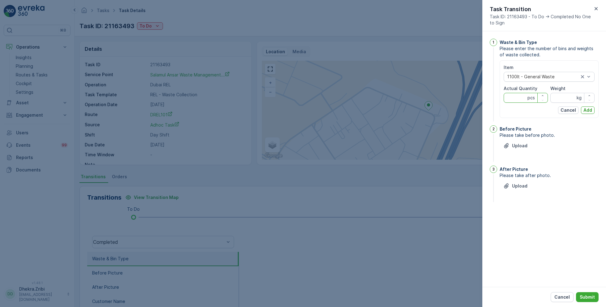
click at [523, 97] on Quantity "Actual Quantity" at bounding box center [526, 98] width 44 height 10
type Quantity "1"
click at [564, 96] on input "Weight" at bounding box center [573, 98] width 44 height 10
type input "0"
click at [588, 110] on p "Add" at bounding box center [588, 110] width 9 height 6
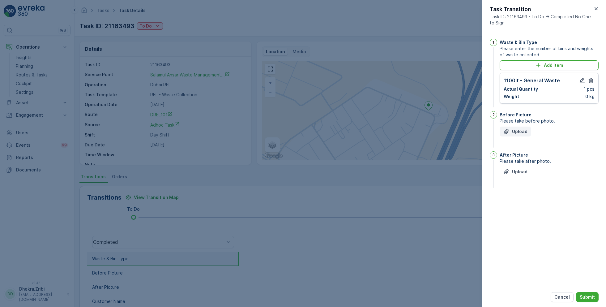
click at [519, 133] on p "Upload" at bounding box center [519, 131] width 15 height 6
click at [519, 201] on p "Upload" at bounding box center [519, 202] width 15 height 6
click at [540, 163] on button "button" at bounding box center [540, 159] width 14 height 10
click at [516, 171] on p "Upload" at bounding box center [519, 172] width 15 height 6
click at [538, 201] on icon "button" at bounding box center [539, 199] width 6 height 6
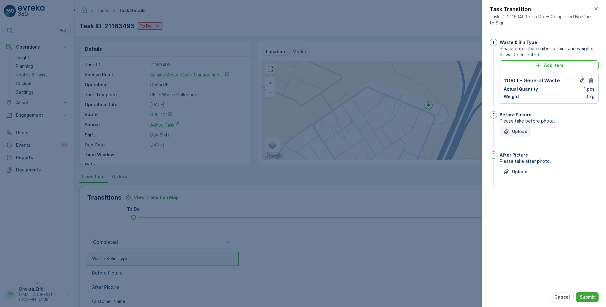
click at [515, 128] on p "Upload" at bounding box center [519, 131] width 15 height 6
click at [523, 200] on p "Upload" at bounding box center [519, 202] width 15 height 6
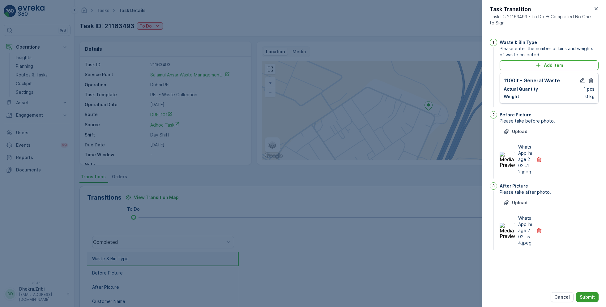
click at [588, 296] on p "Submit" at bounding box center [587, 297] width 15 height 6
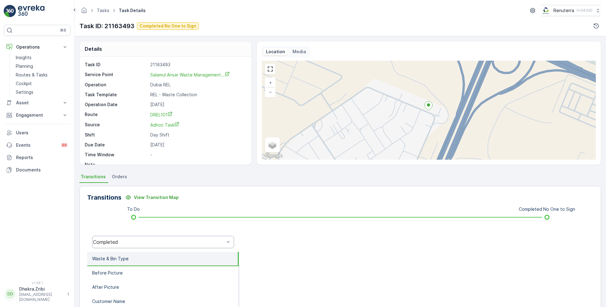
click at [166, 241] on div "Completed" at bounding box center [158, 242] width 131 height 6
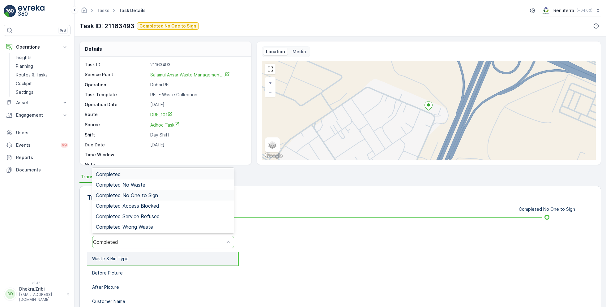
click at [153, 196] on span "Completed No One to Sign" at bounding box center [127, 195] width 62 height 6
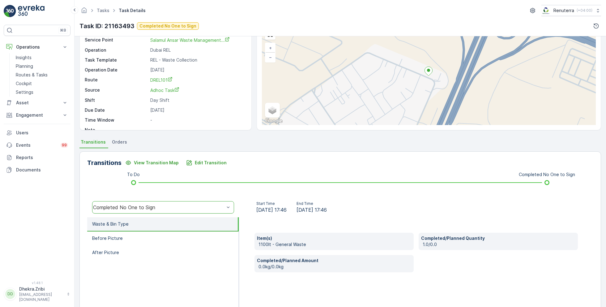
scroll to position [0, 0]
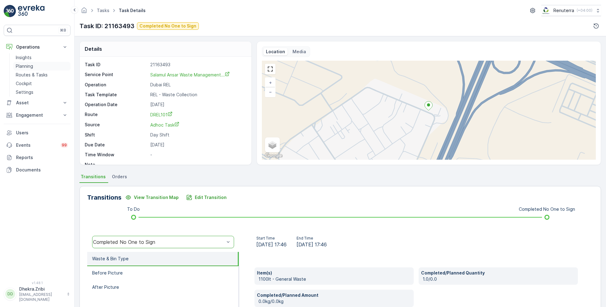
click at [30, 64] on p "Planning" at bounding box center [24, 66] width 17 height 6
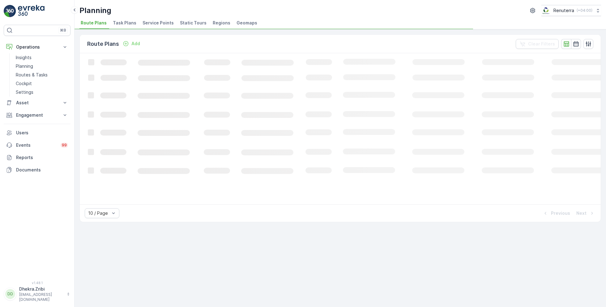
click at [154, 23] on span "Service Points" at bounding box center [158, 23] width 31 height 6
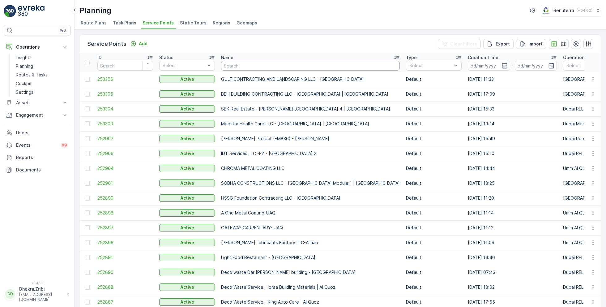
click at [264, 66] on input "text" at bounding box center [310, 66] width 179 height 10
type input "italian"
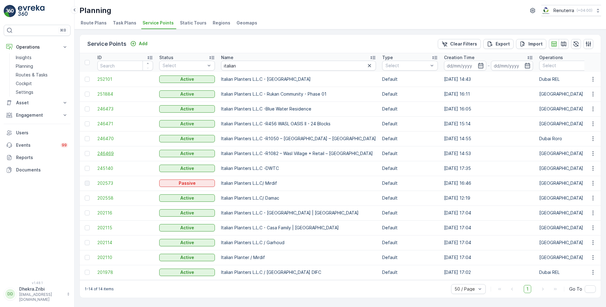
click at [111, 152] on span "246469" at bounding box center [125, 153] width 56 height 6
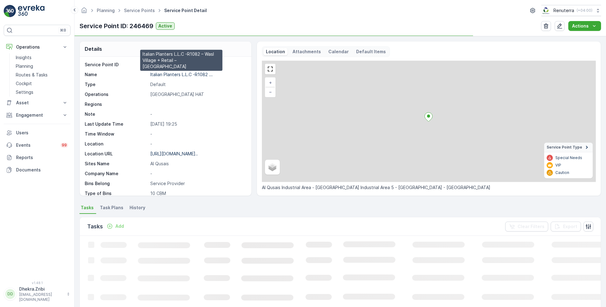
click at [183, 75] on p "Italian Planters L.L.C -R1082 ..." at bounding box center [181, 74] width 62 height 5
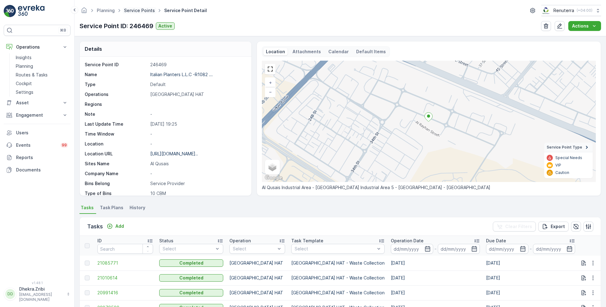
click at [141, 8] on link "Service Points" at bounding box center [139, 10] width 31 height 5
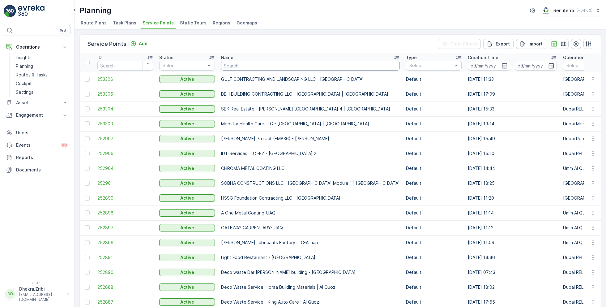
click at [270, 66] on input "text" at bounding box center [310, 66] width 179 height 10
type input "italian"
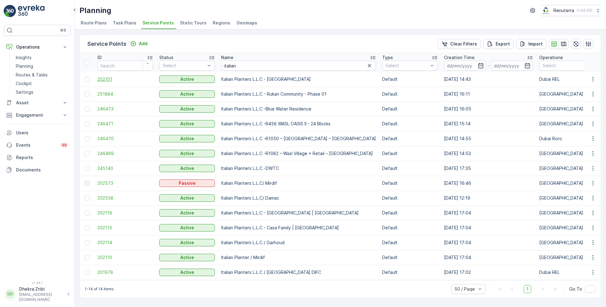
click at [100, 79] on span "252101" at bounding box center [125, 79] width 56 height 6
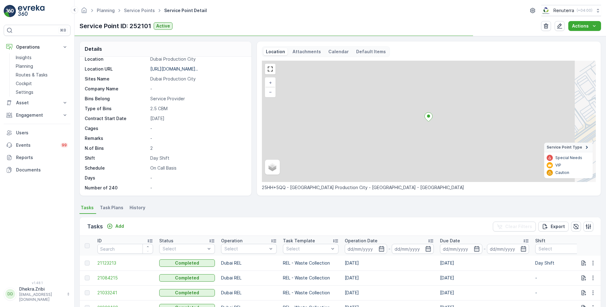
scroll to position [48, 0]
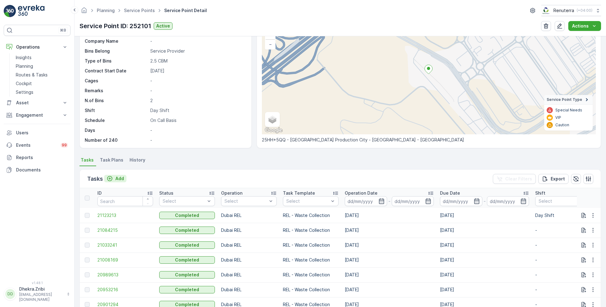
click at [119, 177] on p "Add" at bounding box center [119, 178] width 9 height 6
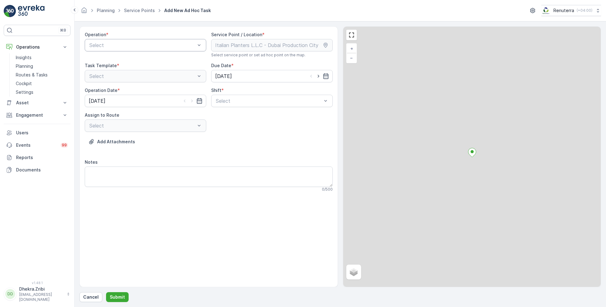
click at [157, 45] on div at bounding box center [142, 45] width 107 height 6
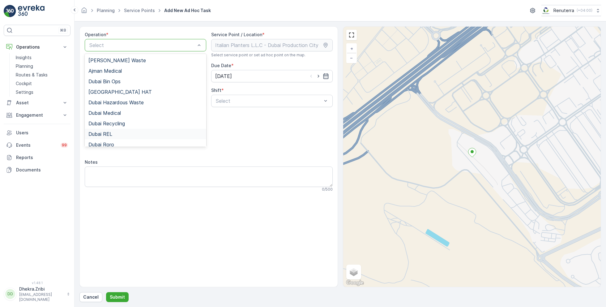
click at [109, 134] on span "Dubai REL" at bounding box center [100, 134] width 24 height 6
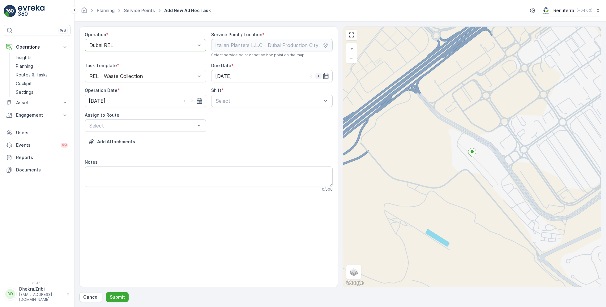
click at [320, 76] on icon "button" at bounding box center [318, 76] width 6 height 6
type input "[DATE]"
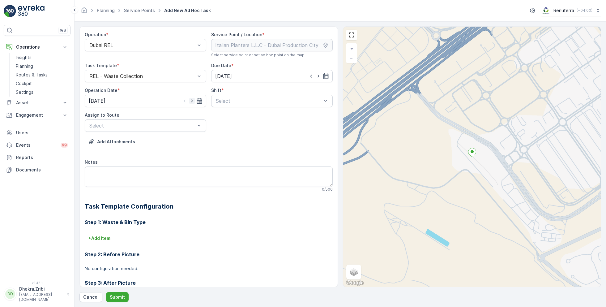
click at [191, 101] on icon "button" at bounding box center [192, 101] width 2 height 3
type input "[DATE]"
click at [237, 98] on div at bounding box center [268, 101] width 107 height 6
click at [223, 117] on span "Day Shift" at bounding box center [226, 116] width 22 height 6
click at [164, 123] on div at bounding box center [142, 126] width 107 height 6
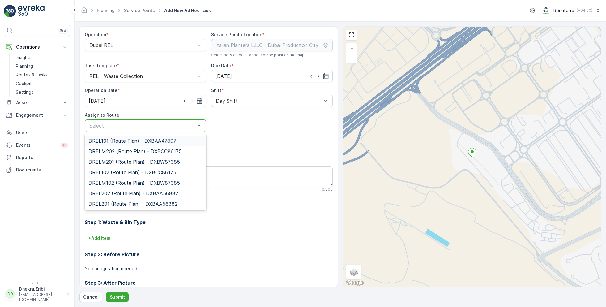
click at [114, 139] on span "DREL101 (Route Plan) - DXBAA47897" at bounding box center [132, 141] width 88 height 6
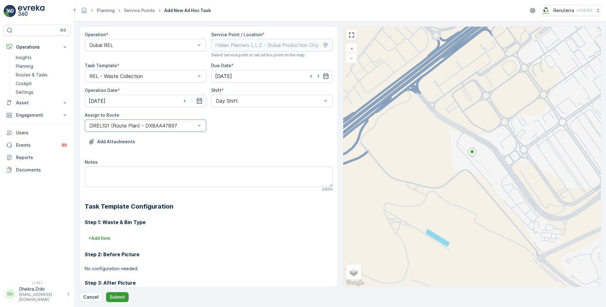
click at [118, 294] on p "Submit" at bounding box center [117, 297] width 15 height 6
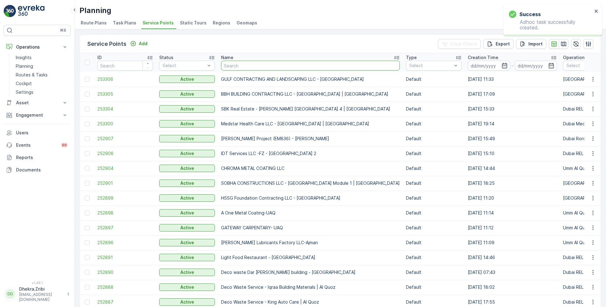
click at [232, 63] on input "text" at bounding box center [310, 66] width 179 height 10
type input "otto"
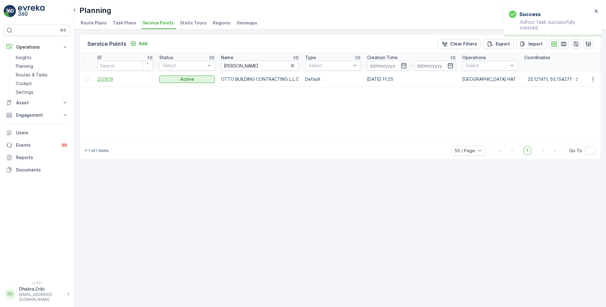
click at [111, 78] on span "250819" at bounding box center [125, 79] width 56 height 6
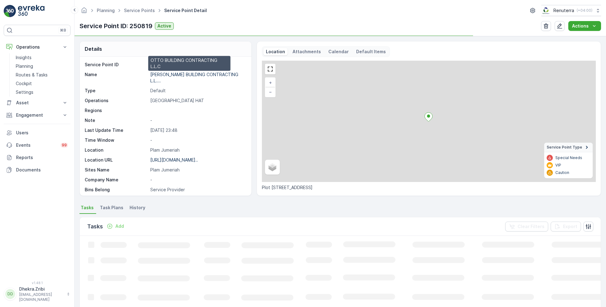
click at [160, 72] on p "OTTO BUILDING CONTRACTING L.L...." at bounding box center [194, 77] width 88 height 11
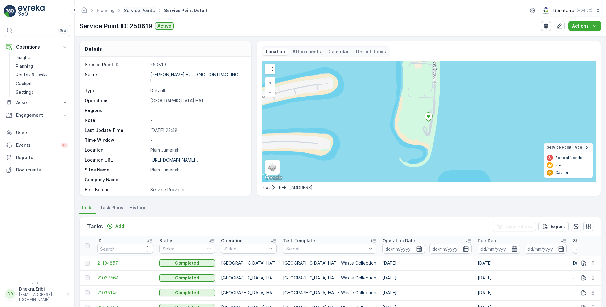
click at [144, 9] on link "Service Points" at bounding box center [139, 10] width 31 height 5
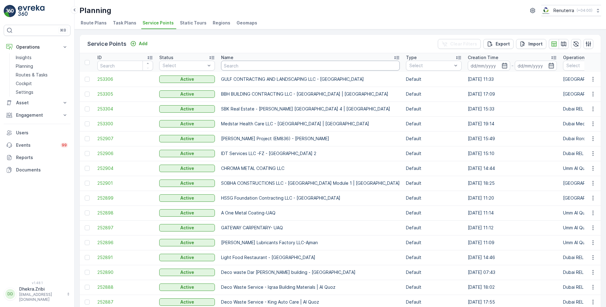
click at [228, 63] on input "text" at bounding box center [310, 66] width 179 height 10
type input "khalil"
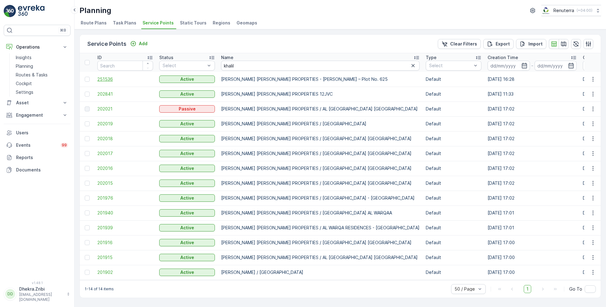
click at [107, 78] on span "251536" at bounding box center [125, 79] width 56 height 6
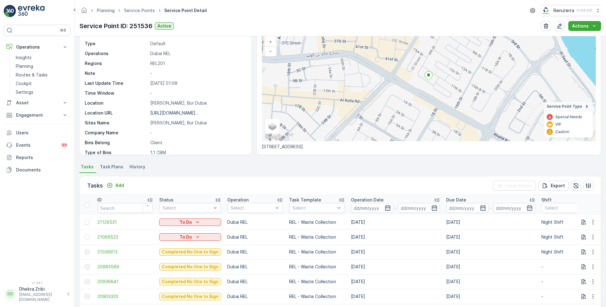
scroll to position [85, 0]
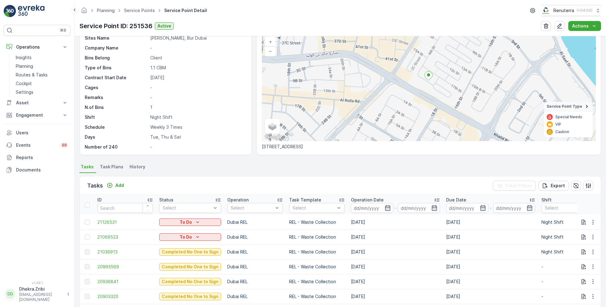
click at [218, 106] on p "1" at bounding box center [197, 107] width 95 height 6
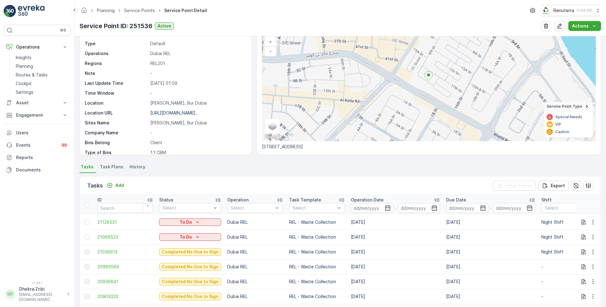
scroll to position [0, 0]
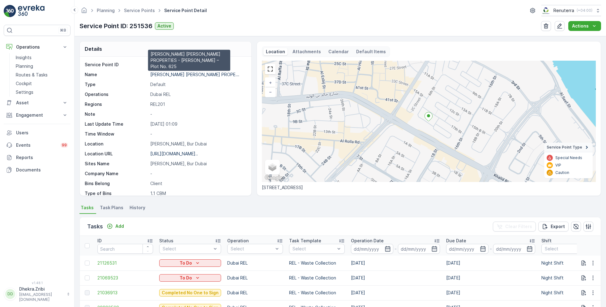
click at [173, 73] on p "[PERSON_NAME] [PERSON_NAME] PROPE..." at bounding box center [194, 74] width 89 height 5
click at [117, 207] on span "Task Plans" at bounding box center [112, 207] width 24 height 6
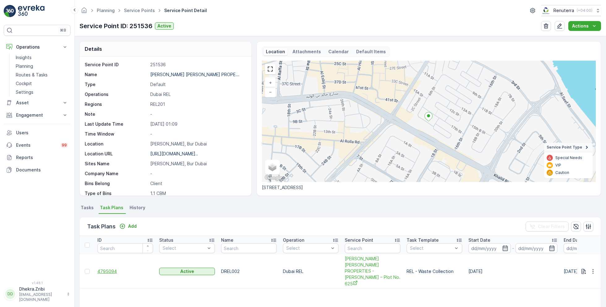
click at [107, 268] on span "4795094" at bounding box center [125, 271] width 56 height 6
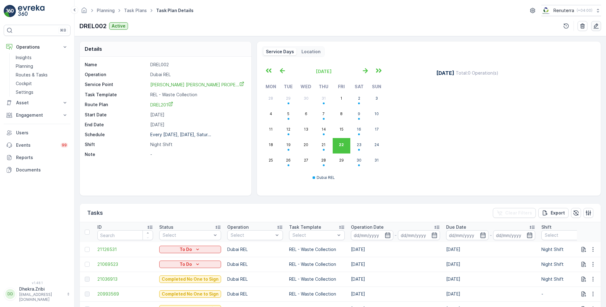
click at [595, 27] on icon "button" at bounding box center [596, 26] width 6 height 6
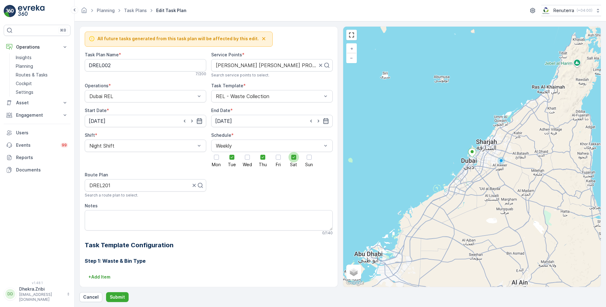
click at [233, 157] on icon at bounding box center [232, 157] width 2 height 2
click at [294, 152] on input "Sat" at bounding box center [294, 152] width 0 height 0
click at [230, 156] on icon at bounding box center [232, 157] width 4 height 4
click at [232, 152] on input "Tue" at bounding box center [232, 152] width 0 height 0
click at [216, 156] on div at bounding box center [216, 157] width 5 height 5
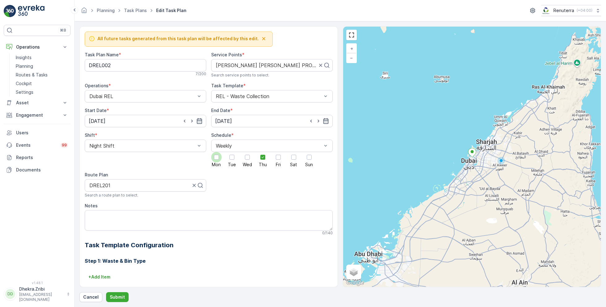
click at [217, 152] on input "Mon" at bounding box center [217, 152] width 0 height 0
click at [149, 120] on input "15.06.2025" at bounding box center [146, 121] width 122 height 12
click at [103, 135] on icon at bounding box center [106, 135] width 6 height 6
click at [105, 180] on span "August" at bounding box center [103, 181] width 15 height 6
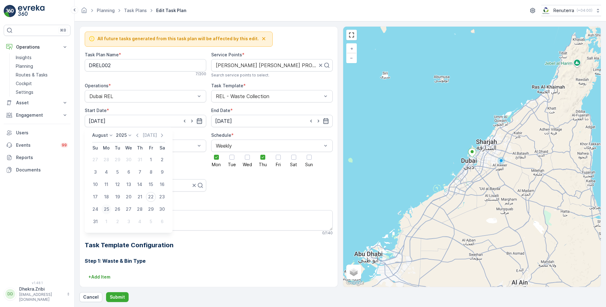
click at [108, 208] on div "25" at bounding box center [106, 209] width 10 height 10
type input "[DATE]"
click at [119, 294] on p "Submit" at bounding box center [117, 297] width 15 height 6
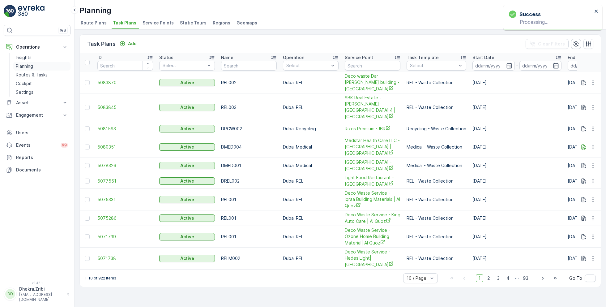
click at [30, 66] on p "Planning" at bounding box center [24, 66] width 17 height 6
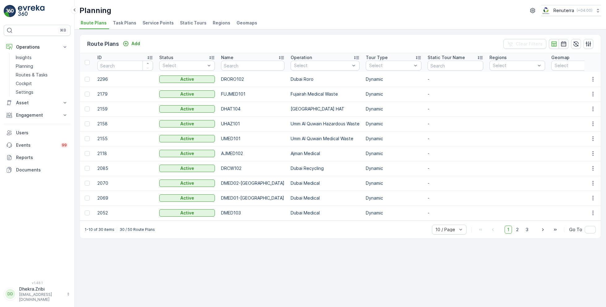
click at [166, 22] on span "Service Points" at bounding box center [158, 23] width 31 height 6
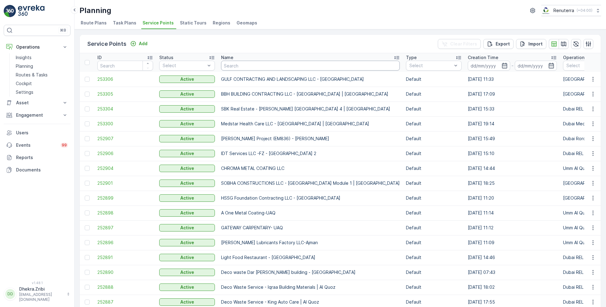
click at [263, 68] on input "text" at bounding box center [310, 66] width 179 height 10
type input "khalil"
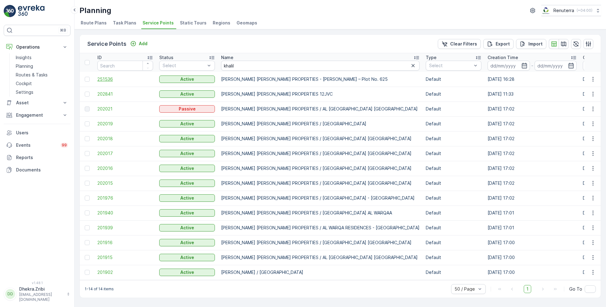
click at [109, 78] on span "251536" at bounding box center [125, 79] width 56 height 6
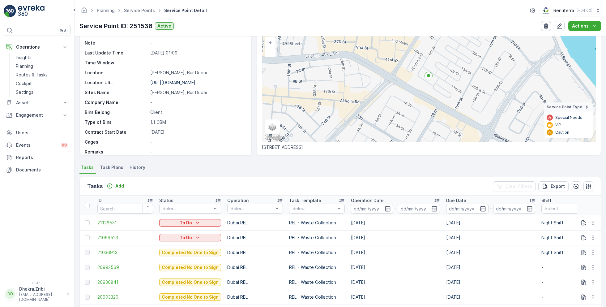
scroll to position [40, 0]
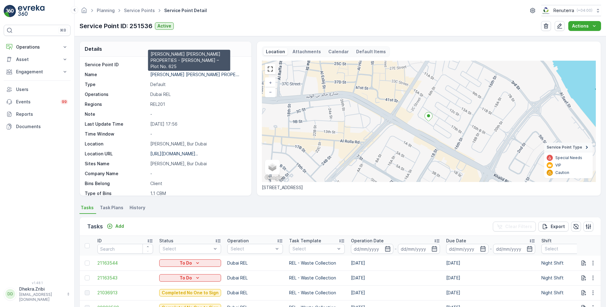
click at [181, 72] on p "[PERSON_NAME] [PERSON_NAME] PROPE..." at bounding box center [194, 74] width 89 height 5
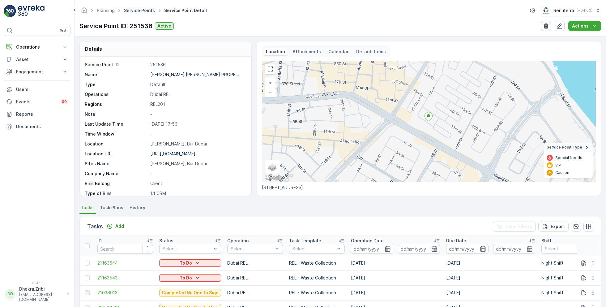
click at [134, 9] on link "Service Points" at bounding box center [139, 10] width 31 height 5
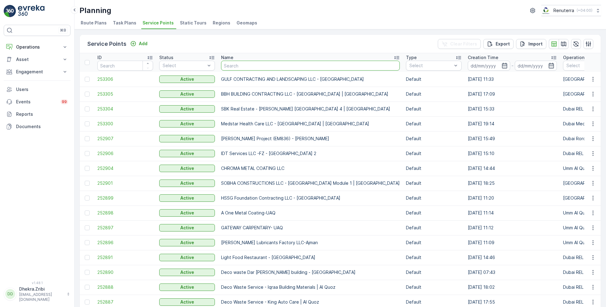
click at [267, 66] on input "text" at bounding box center [310, 66] width 179 height 10
type input "royal"
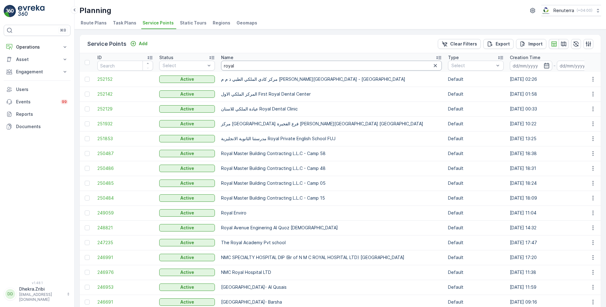
click at [249, 67] on input "royal" at bounding box center [331, 66] width 221 height 10
type input "royal"
click at [253, 68] on input "royal" at bounding box center [331, 66] width 221 height 10
type input "royal pho"
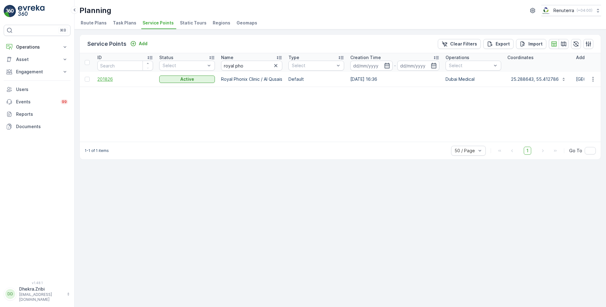
click at [108, 78] on span "201826" at bounding box center [125, 79] width 56 height 6
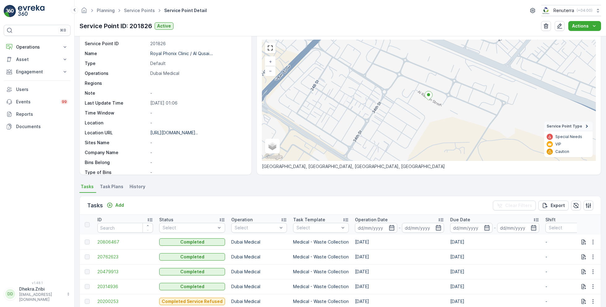
scroll to position [30, 0]
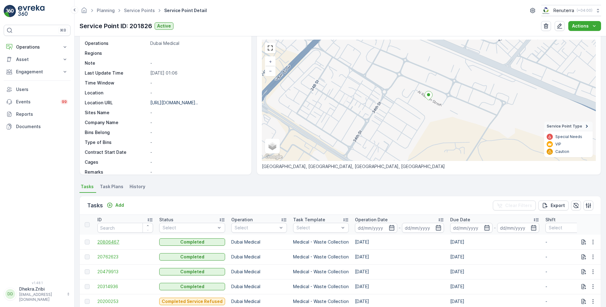
click at [114, 240] on span "20806467" at bounding box center [125, 242] width 56 height 6
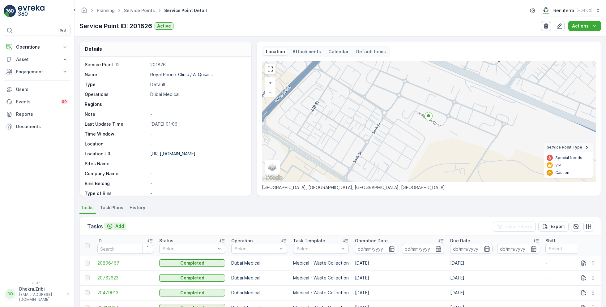
click at [122, 223] on p "Add" at bounding box center [119, 226] width 9 height 6
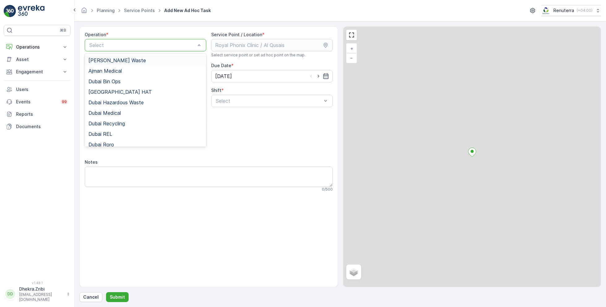
click at [177, 47] on div at bounding box center [142, 45] width 107 height 6
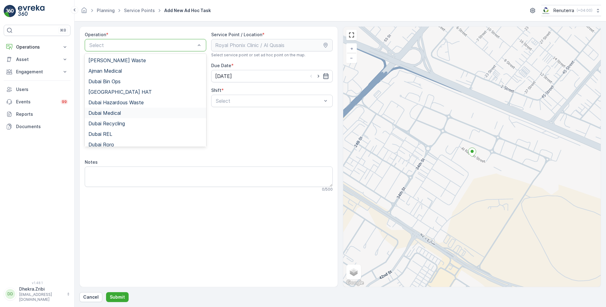
click at [114, 111] on span "Dubai Medical" at bounding box center [104, 113] width 32 height 6
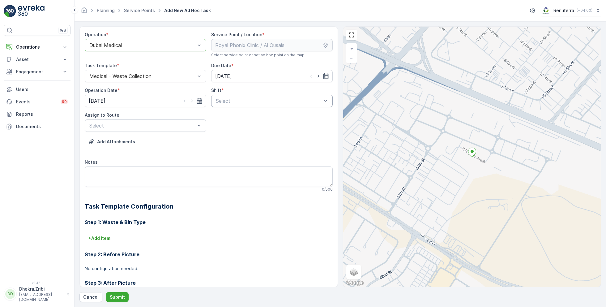
click at [267, 98] on div at bounding box center [268, 101] width 107 height 6
click at [229, 114] on span "Day Shift" at bounding box center [226, 116] width 22 height 6
click at [162, 123] on div at bounding box center [142, 126] width 107 height 6
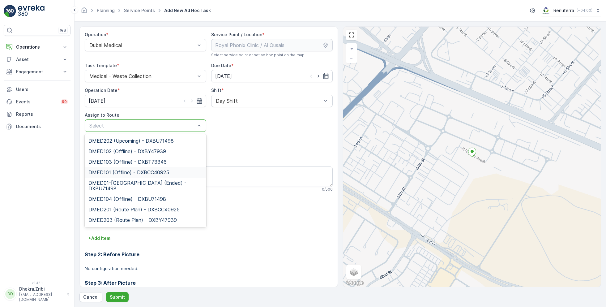
click at [121, 171] on span "DMED101 (Offline) - DXBCC40925" at bounding box center [128, 172] width 81 height 6
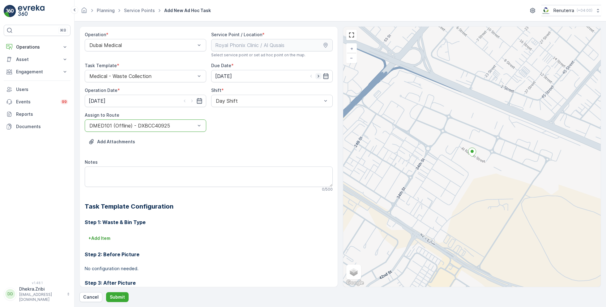
click at [319, 73] on icon "button" at bounding box center [318, 76] width 6 height 6
type input "[DATE]"
click at [193, 98] on icon "button" at bounding box center [192, 101] width 6 height 6
type input "[DATE]"
click at [123, 293] on button "Submit" at bounding box center [117, 297] width 23 height 10
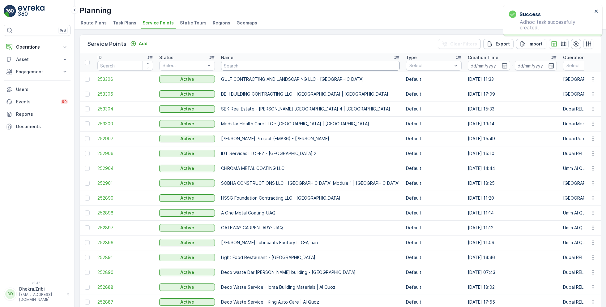
click at [238, 65] on input "text" at bounding box center [310, 66] width 179 height 10
type input "al huraiz"
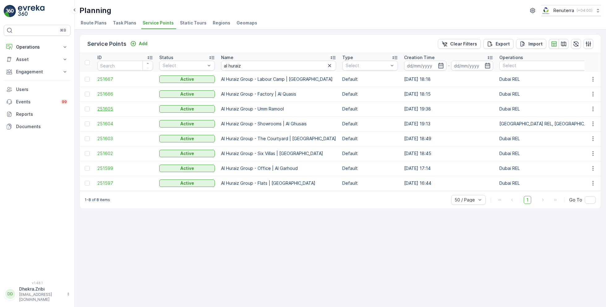
click at [107, 107] on span "251605" at bounding box center [125, 109] width 56 height 6
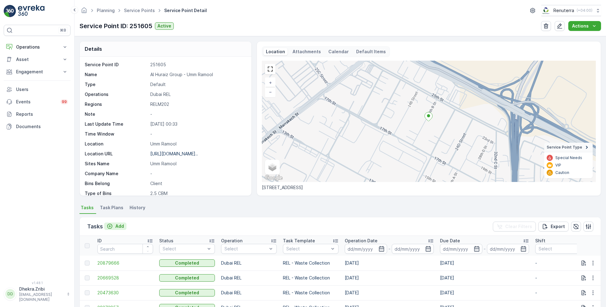
click at [120, 224] on p "Add" at bounding box center [119, 226] width 9 height 6
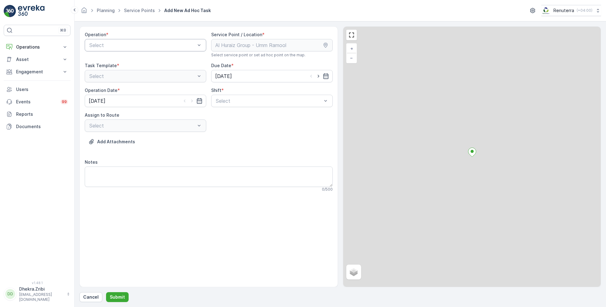
click at [161, 49] on div "Select" at bounding box center [146, 45] width 122 height 12
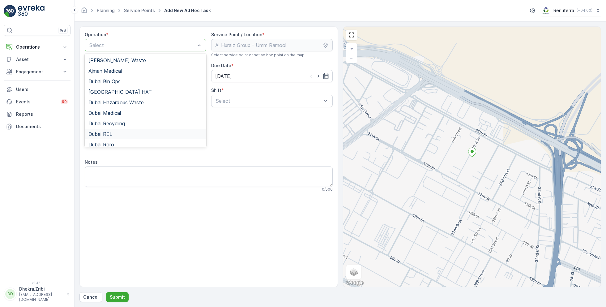
click at [119, 134] on div "Dubai REL" at bounding box center [145, 134] width 114 height 6
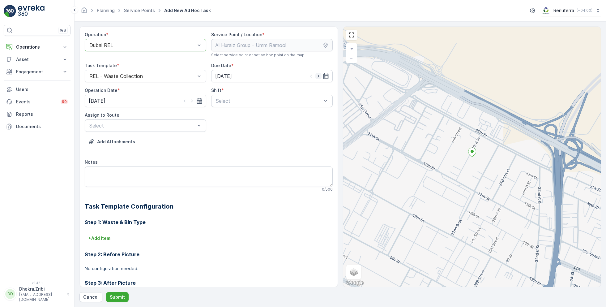
click at [319, 76] on icon "button" at bounding box center [318, 76] width 6 height 6
type input "[DATE]"
click at [192, 100] on icon "button" at bounding box center [192, 101] width 6 height 6
type input "[DATE]"
click at [230, 100] on div at bounding box center [268, 101] width 107 height 6
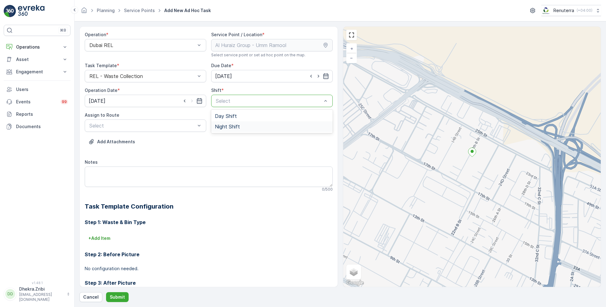
click at [225, 125] on span "Night Shift" at bounding box center [227, 127] width 25 height 6
click at [177, 124] on div at bounding box center [142, 126] width 107 height 6
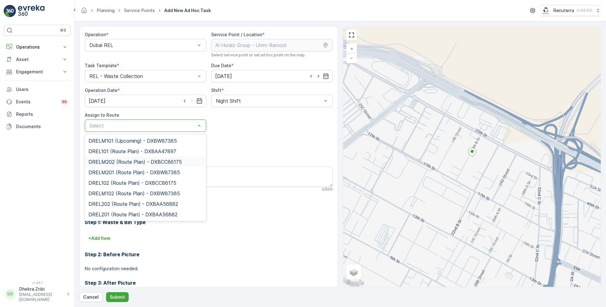
click at [141, 162] on span "DRELM202 (Route Plan) - DXBCC86175" at bounding box center [134, 162] width 93 height 6
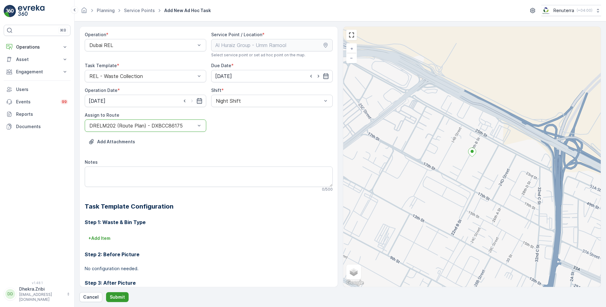
click at [116, 298] on p "Submit" at bounding box center [117, 297] width 15 height 6
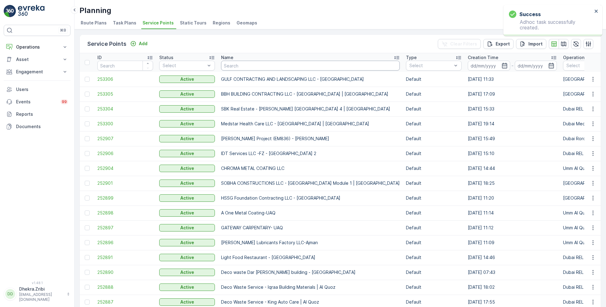
click at [242, 64] on input "text" at bounding box center [310, 66] width 179 height 10
type input "the ark"
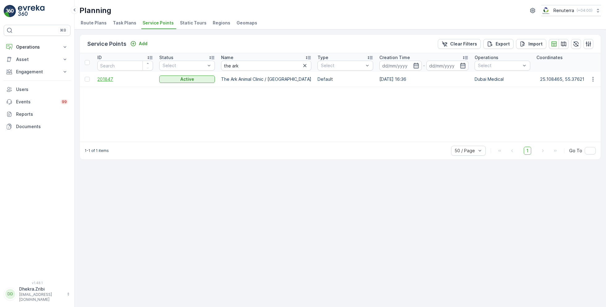
click at [114, 76] on span "201847" at bounding box center [125, 79] width 56 height 6
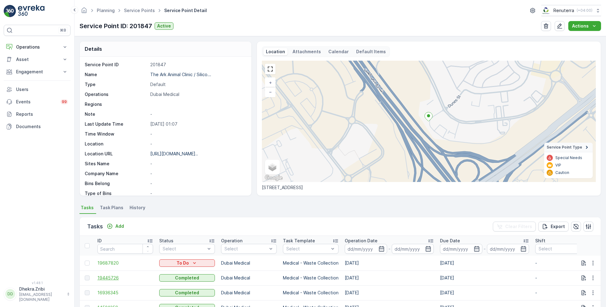
click at [110, 278] on span "19445726" at bounding box center [125, 278] width 56 height 6
click at [116, 224] on p "Add" at bounding box center [119, 226] width 9 height 6
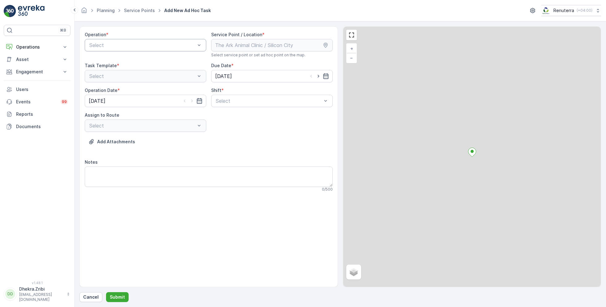
click at [143, 45] on div at bounding box center [142, 45] width 107 height 6
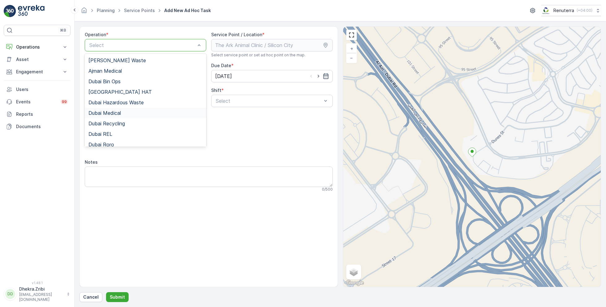
click at [115, 110] on span "Dubai Medical" at bounding box center [104, 113] width 32 height 6
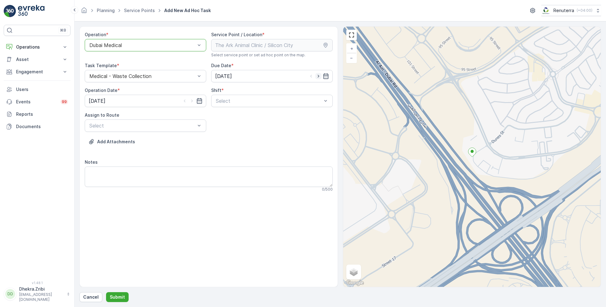
click at [320, 75] on icon "button" at bounding box center [318, 76] width 6 height 6
type input "[DATE]"
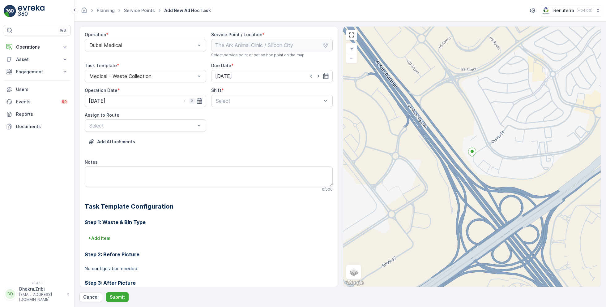
click at [193, 99] on icon "button" at bounding box center [192, 101] width 6 height 6
type input "[DATE]"
click at [237, 101] on div at bounding box center [268, 101] width 107 height 6
click at [226, 115] on span "Day Shift" at bounding box center [226, 116] width 22 height 6
click at [183, 117] on div "Assign to Route" at bounding box center [146, 115] width 122 height 6
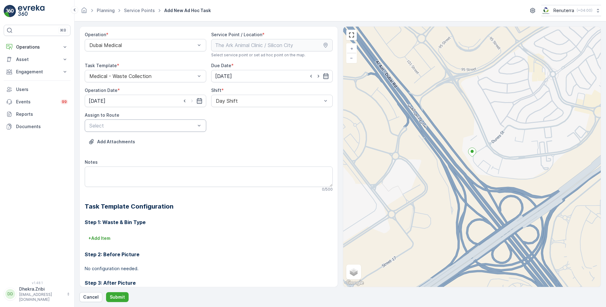
click at [172, 124] on div at bounding box center [142, 126] width 107 height 6
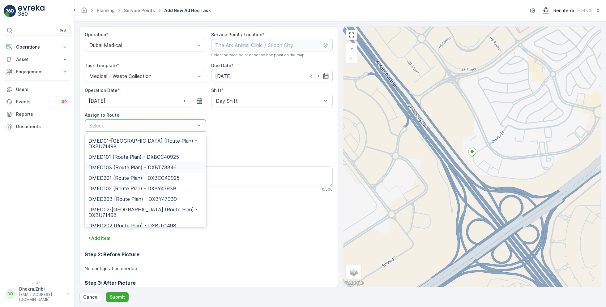
click at [126, 167] on span "DMED103 (Route Plan) - DXBT73346" at bounding box center [132, 168] width 88 height 6
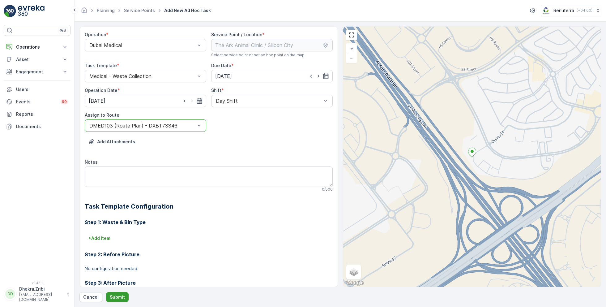
click at [115, 295] on p "Submit" at bounding box center [117, 297] width 15 height 6
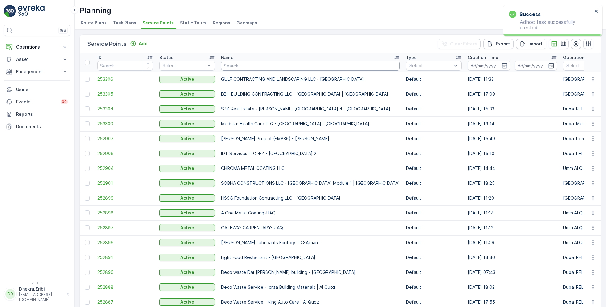
click at [241, 67] on input "text" at bounding box center [310, 66] width 179 height 10
type input "desert"
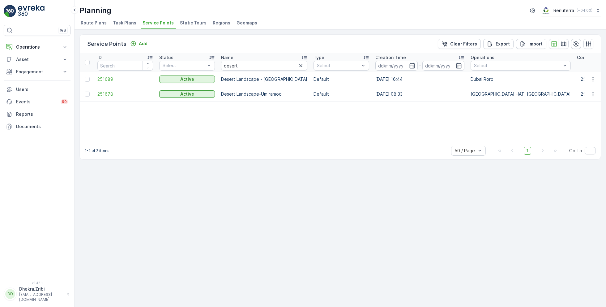
click at [107, 94] on span "251678" at bounding box center [125, 94] width 56 height 6
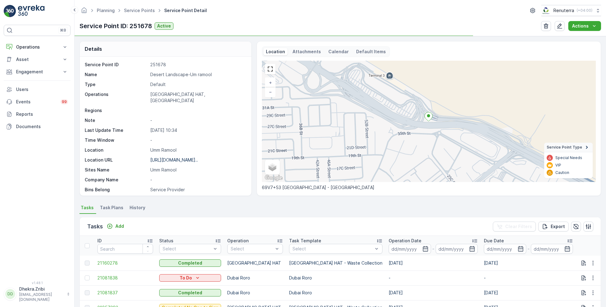
click at [153, 75] on p "Desert Landscape-Um ramool" at bounding box center [197, 74] width 95 height 6
copy p "Desert Landscape-Um ramool"
click at [133, 10] on link "Service Points" at bounding box center [139, 10] width 31 height 5
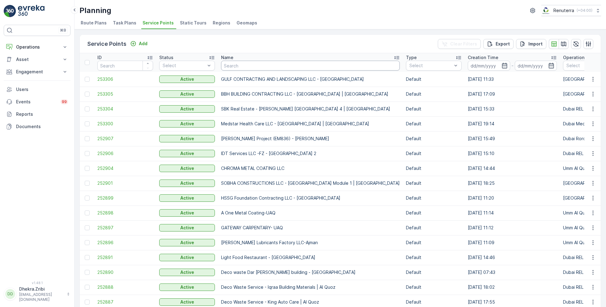
click at [266, 65] on input "text" at bounding box center [310, 66] width 179 height 10
type input "emirates"
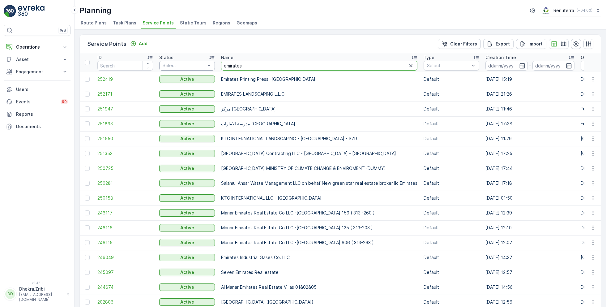
drag, startPoint x: 269, startPoint y: 66, endPoint x: 197, endPoint y: 65, distance: 72.1
type input "ktc"
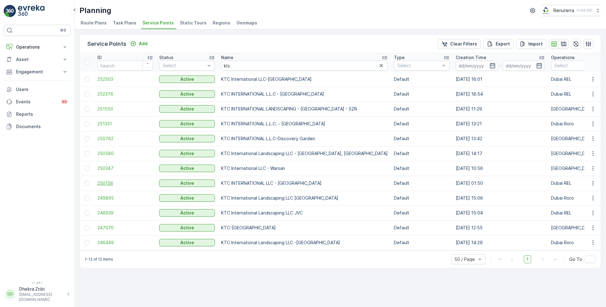
click at [111, 183] on span "250158" at bounding box center [125, 183] width 56 height 6
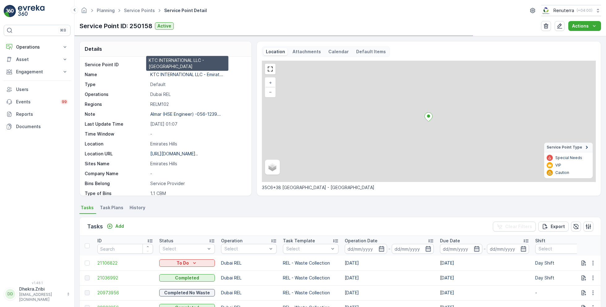
click at [167, 74] on p "KTC INTERNATIONAL LLC - Emirat..." at bounding box center [186, 74] width 73 height 5
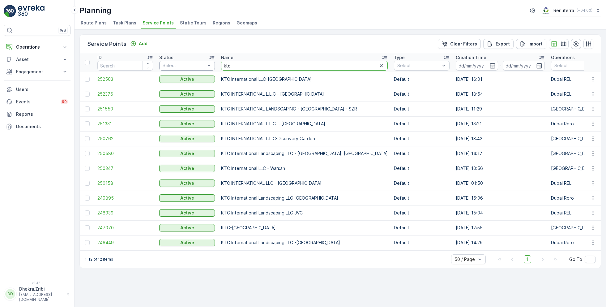
drag, startPoint x: 238, startPoint y: 65, endPoint x: 201, endPoint y: 64, distance: 37.1
type input "emirates"
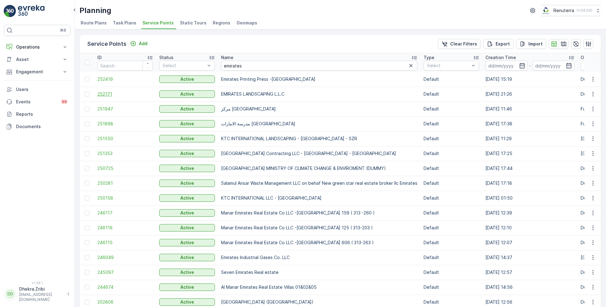
click at [109, 95] on span "252171" at bounding box center [125, 94] width 56 height 6
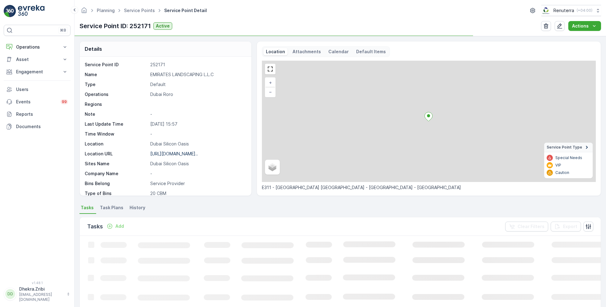
click at [168, 75] on p "EMIRATES LANDSCAPING L.L.C" at bounding box center [197, 74] width 95 height 6
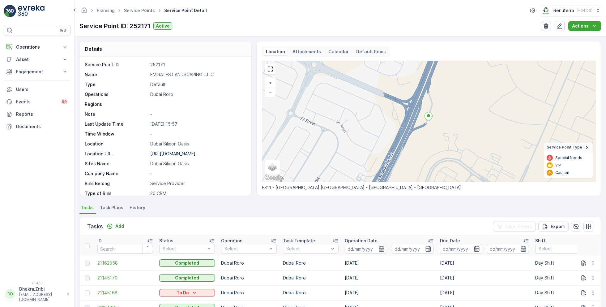
click at [156, 73] on p "EMIRATES LANDSCAPING L.L.C" at bounding box center [197, 74] width 95 height 6
copy p "EMIRATES LANDSCAPING L.L.C"
